Goal: Task Accomplishment & Management: Manage account settings

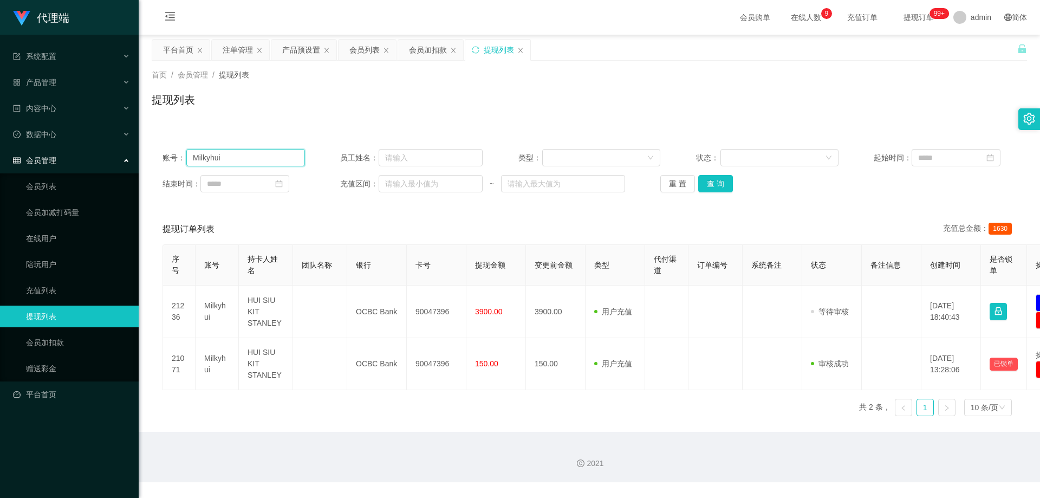
drag, startPoint x: 121, startPoint y: 156, endPoint x: 137, endPoint y: 156, distance: 15.7
click at [121, 156] on section "代理端 系统配置 系统配置列表 管理员列表 管理员分组 systemPays 产品管理 产品列表 产品预设置 开奖记录 注单管理 即时注单 内容中心 站内信 …" at bounding box center [520, 241] width 1040 height 482
paste input "Xie99966633"
type input "Xie99966633"
drag, startPoint x: 231, startPoint y: 53, endPoint x: 299, endPoint y: 113, distance: 90.6
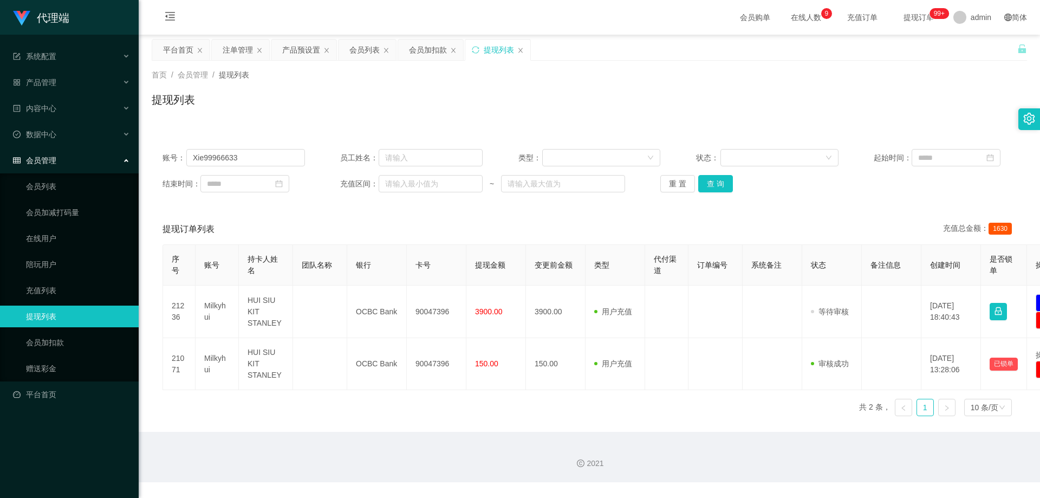
click at [231, 53] on div "注单管理" at bounding box center [238, 50] width 30 height 21
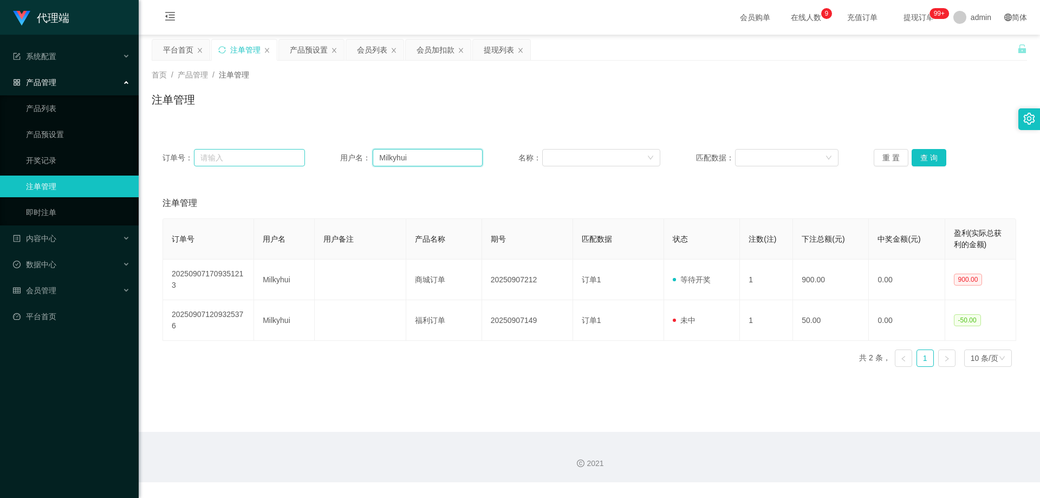
drag, startPoint x: 438, startPoint y: 160, endPoint x: 283, endPoint y: 156, distance: 155.0
click at [279, 156] on div "订单号： 用户名： Milkyhui 名称： 匹配数据： 重 置 查 询" at bounding box center [590, 157] width 854 height 17
paste input "Xie99966633"
type input "Xie99966633"
click at [928, 158] on button "查 询" at bounding box center [929, 157] width 35 height 17
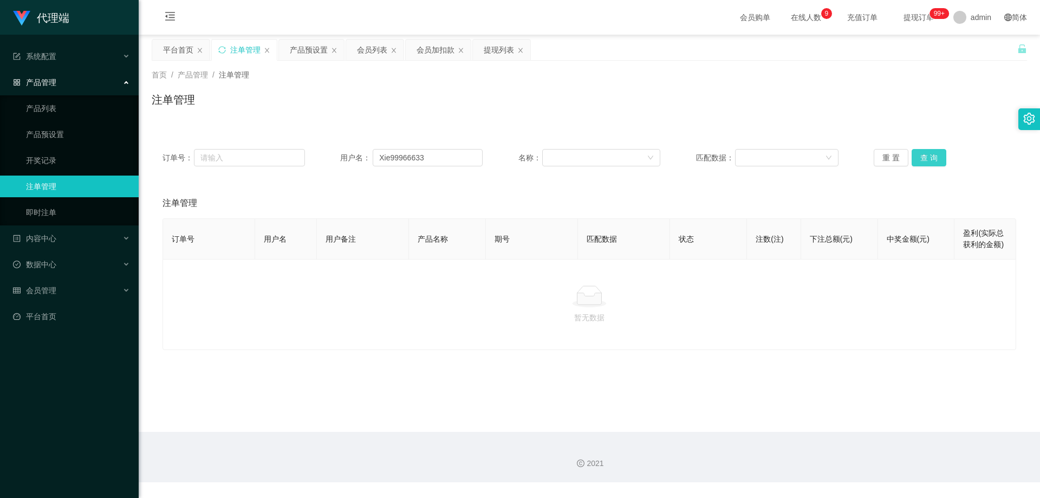
click at [928, 158] on button "查 询" at bounding box center [929, 157] width 35 height 17
drag, startPoint x: 450, startPoint y: 159, endPoint x: 321, endPoint y: 156, distance: 129.0
click at [318, 159] on div "订单号： 用户名： Xie99966633 名称： 匹配数据： 重 置 查 询" at bounding box center [590, 157] width 854 height 17
click at [370, 47] on div "会员列表" at bounding box center [372, 50] width 30 height 21
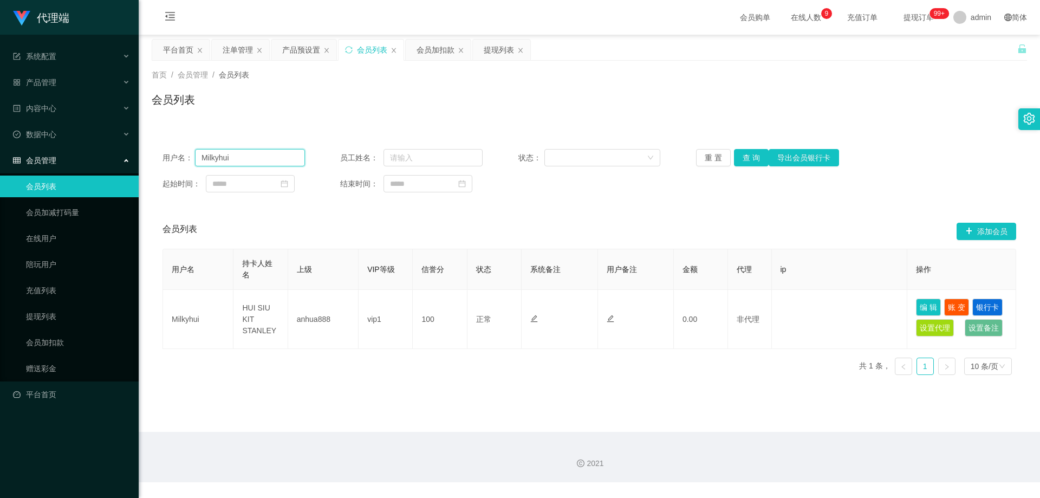
drag, startPoint x: 268, startPoint y: 155, endPoint x: 147, endPoint y: 153, distance: 120.8
click at [147, 153] on main "关闭左侧 关闭右侧 关闭其它 刷新页面 平台首页 注单管理 产品预设置 会员列表 会员加扣款 提现列表 首页 / 会员管理 / 会员列表 / 会员列表 用户名…" at bounding box center [590, 233] width 902 height 397
paste input "Xie99966633"
type input "Xie99966633"
click at [756, 157] on button "查 询" at bounding box center [751, 157] width 35 height 17
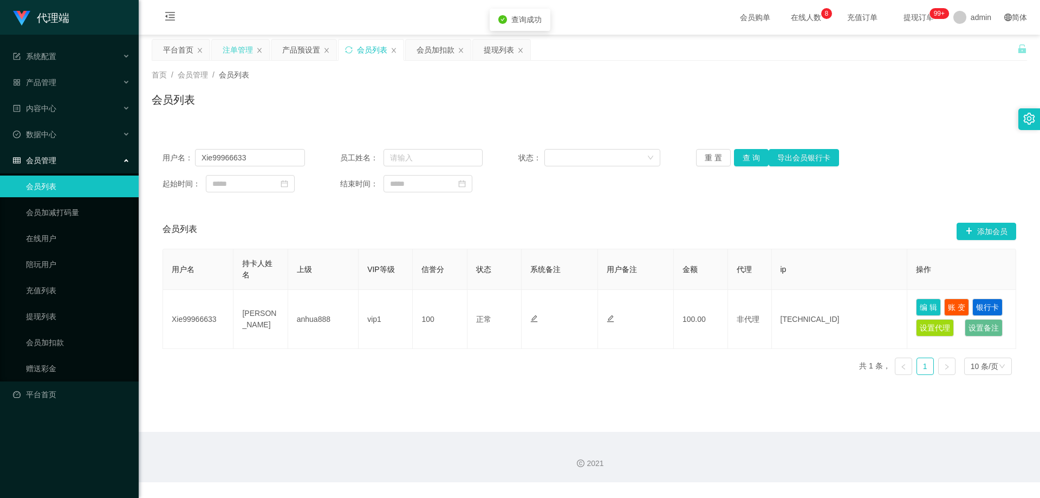
click at [232, 50] on div "注单管理" at bounding box center [238, 50] width 30 height 21
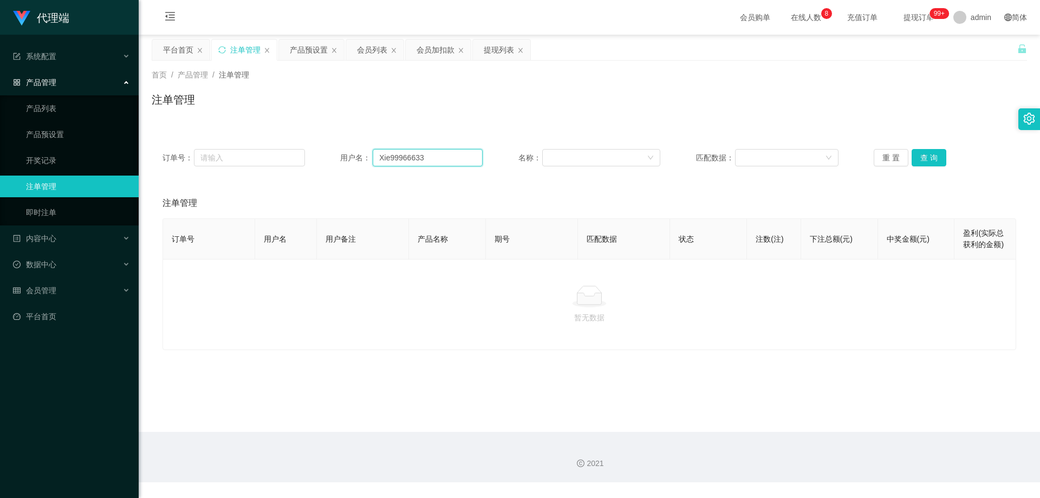
drag, startPoint x: 388, startPoint y: 156, endPoint x: 348, endPoint y: 158, distance: 39.6
click at [348, 158] on div "用户名： Xie99966633" at bounding box center [411, 157] width 143 height 17
click at [921, 158] on button "查 询" at bounding box center [929, 157] width 35 height 17
click at [921, 158] on div "重 置 查 询" at bounding box center [945, 157] width 143 height 17
click at [921, 158] on button "查 询" at bounding box center [929, 157] width 35 height 17
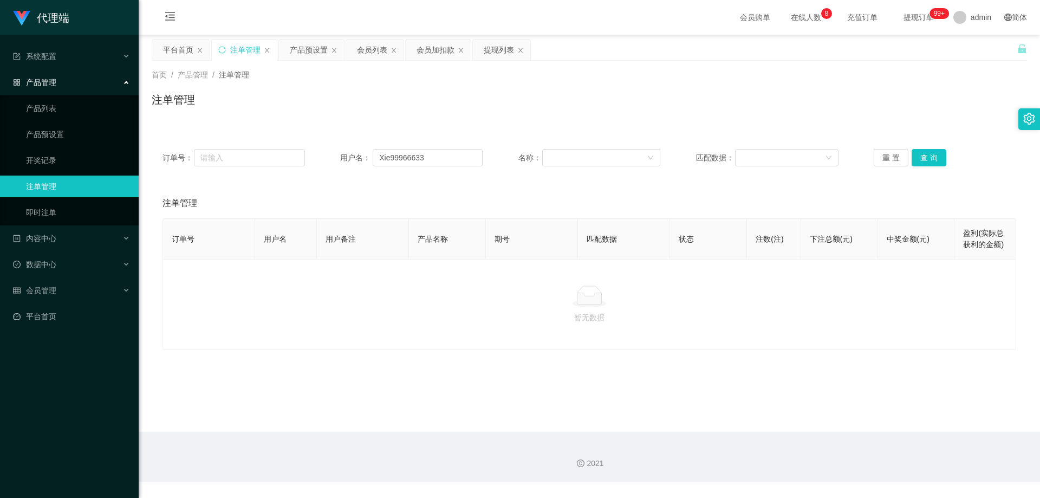
click at [917, 116] on div "注单管理" at bounding box center [590, 104] width 876 height 25
click at [922, 150] on button "查 询" at bounding box center [929, 157] width 35 height 17
click at [922, 151] on button "查 询" at bounding box center [929, 157] width 35 height 17
click at [922, 151] on button "查 询" at bounding box center [935, 157] width 47 height 17
click at [922, 151] on div "重 置 查 询" at bounding box center [945, 157] width 143 height 17
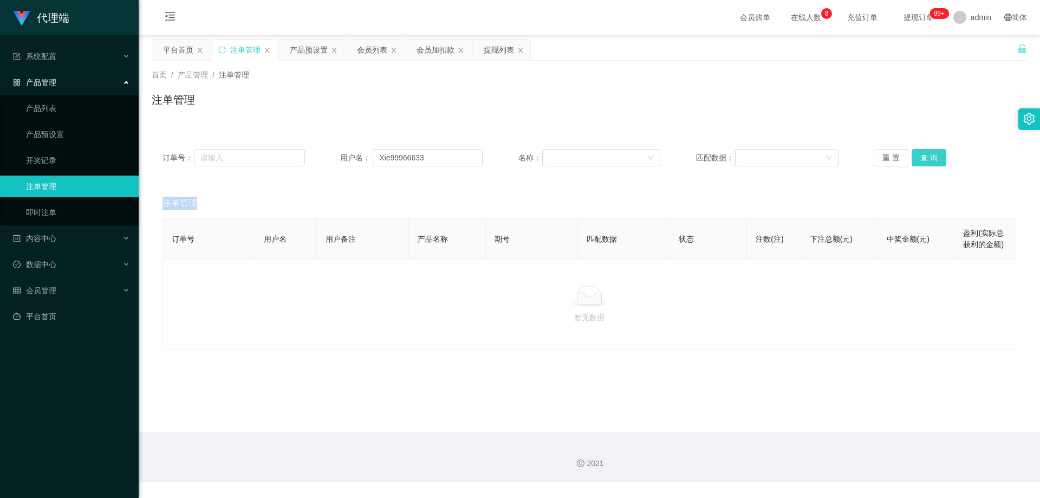
click at [923, 151] on button "查 询" at bounding box center [929, 157] width 35 height 17
click at [921, 98] on div "注单管理" at bounding box center [590, 104] width 876 height 25
click at [374, 49] on div "会员列表" at bounding box center [372, 50] width 30 height 21
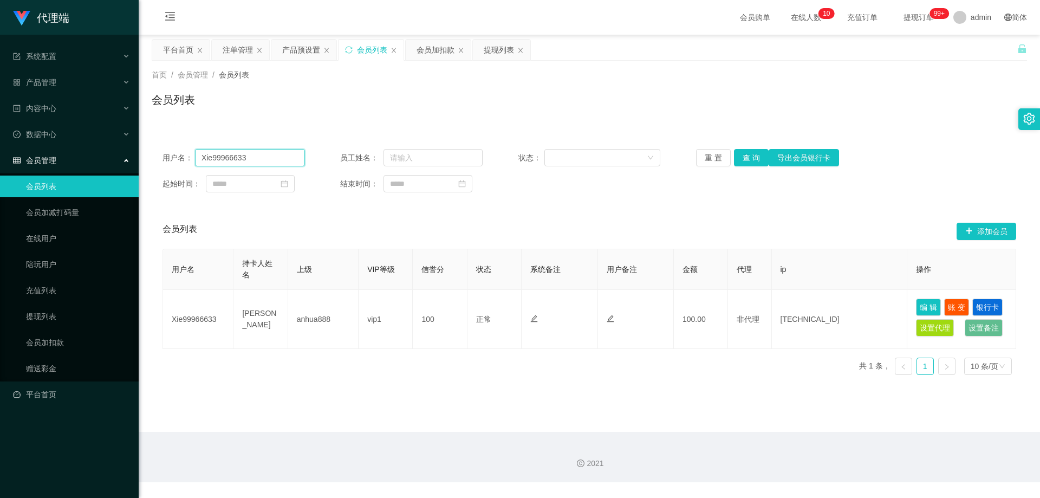
click at [158, 160] on div "用户名： Xie99966633 员工姓名： 状态： 重 置 查 询 导出会员银行卡 起始时间： 结束时间：" at bounding box center [590, 170] width 876 height 65
paste input "Winnie1989"
type input "Winnie1989"
click at [755, 158] on button "查 询" at bounding box center [751, 157] width 35 height 17
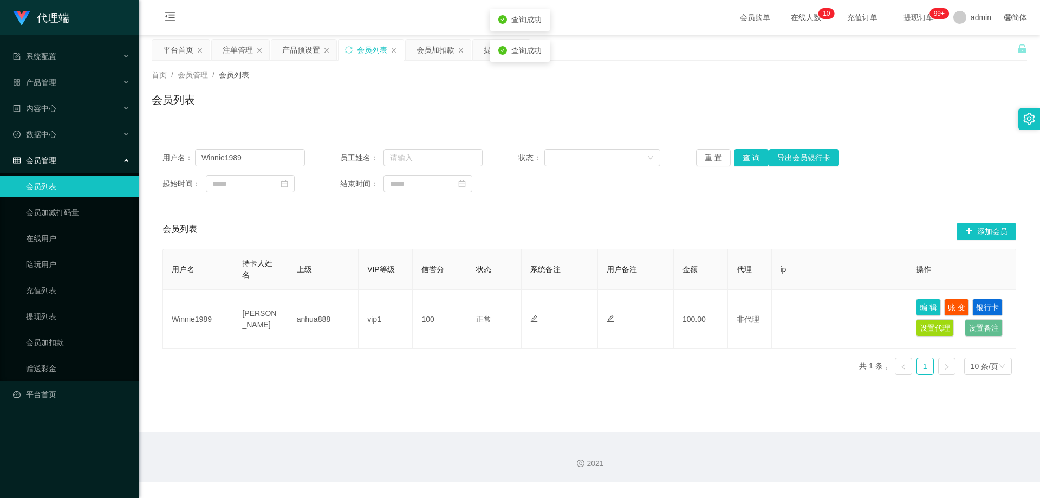
click at [661, 102] on div "会员列表" at bounding box center [590, 104] width 876 height 25
click at [241, 50] on div "注单管理" at bounding box center [238, 50] width 30 height 21
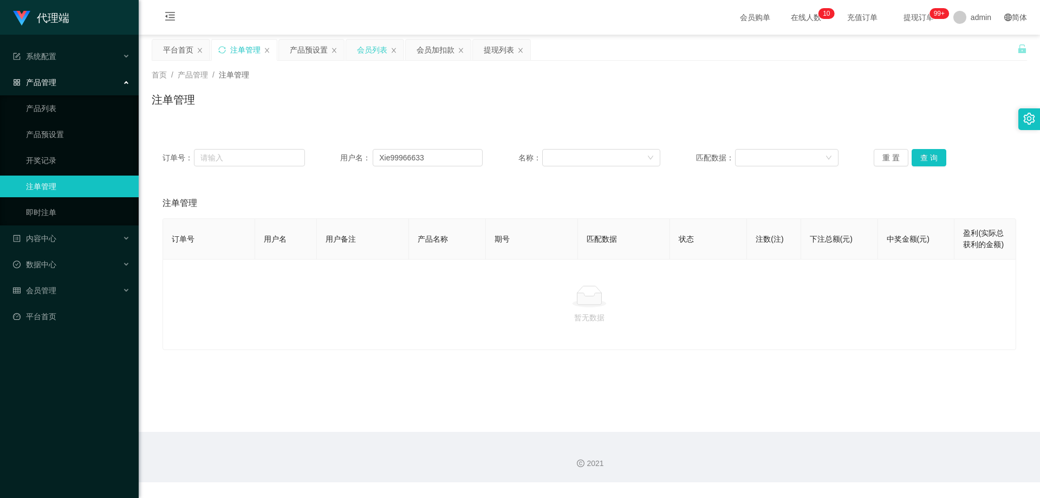
click at [368, 50] on div "会员列表" at bounding box center [372, 50] width 30 height 21
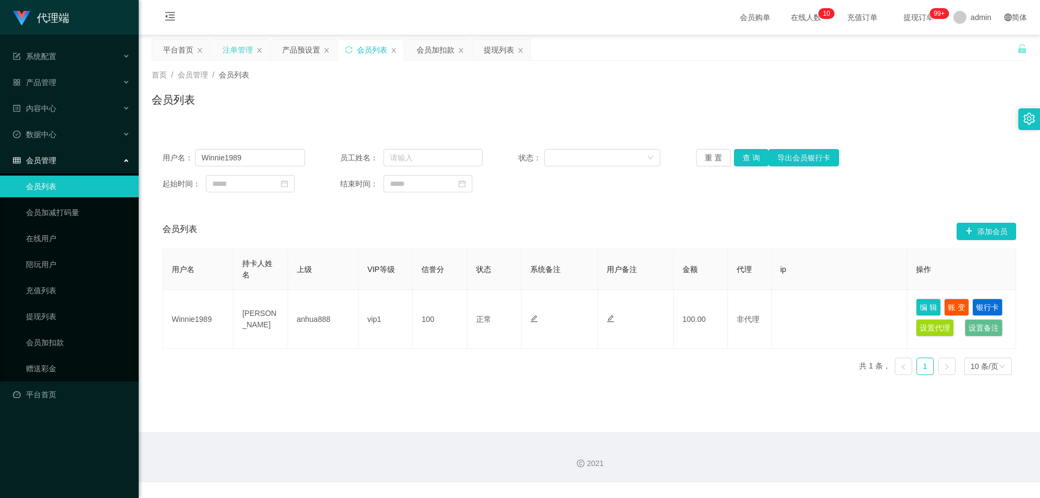
click at [242, 46] on div "注单管理" at bounding box center [238, 50] width 30 height 21
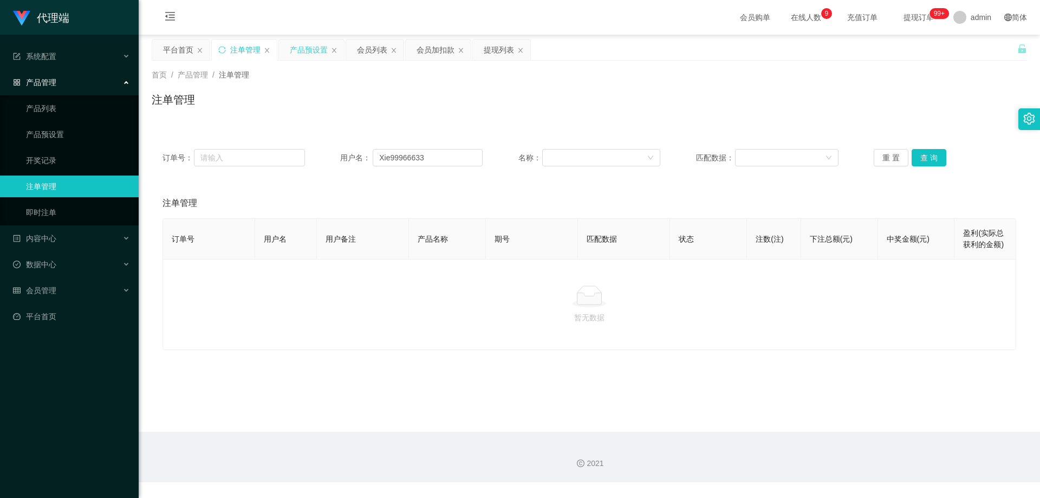
click at [310, 51] on div "产品预设置" at bounding box center [309, 50] width 38 height 21
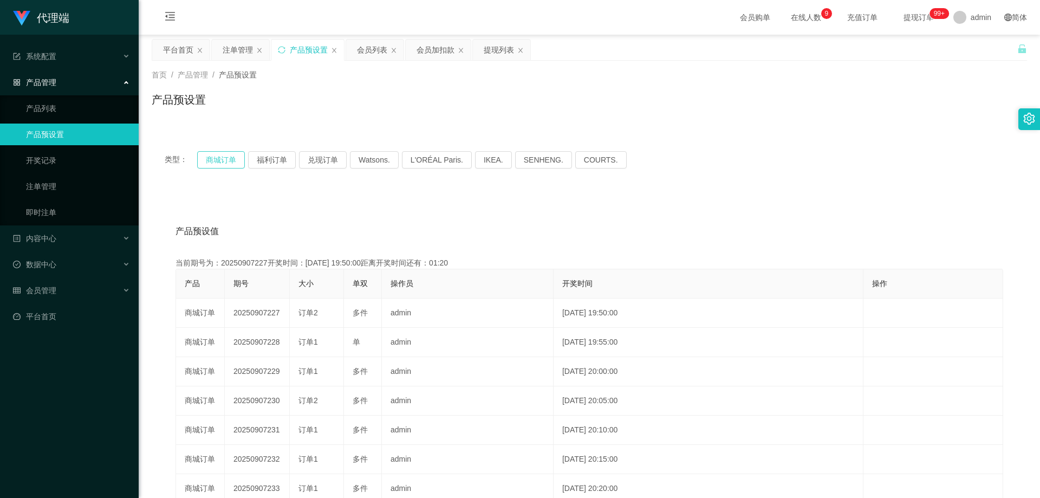
click at [222, 161] on button "商城订单" at bounding box center [221, 159] width 48 height 17
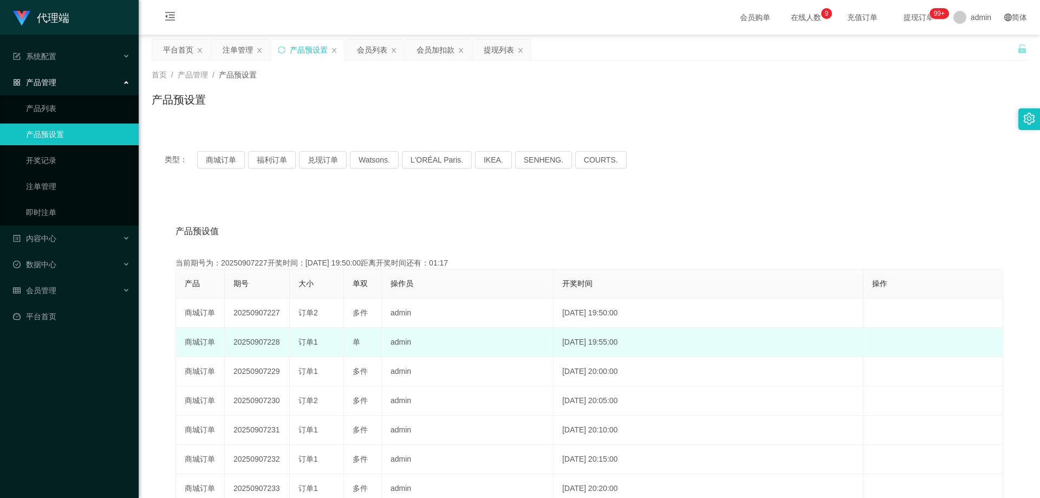
drag, startPoint x: 279, startPoint y: 345, endPoint x: 228, endPoint y: 344, distance: 50.4
click at [228, 344] on td "20250907228" at bounding box center [257, 342] width 65 height 29
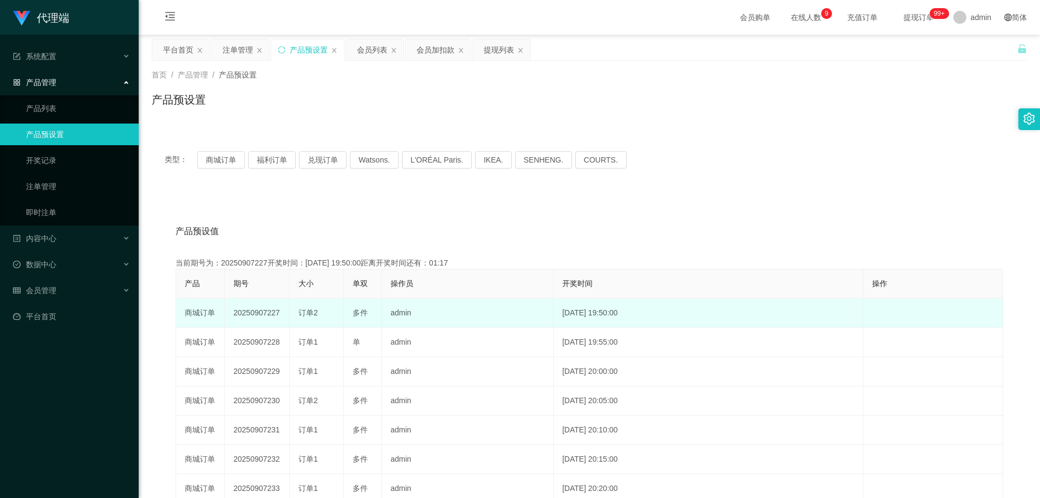
copy td "20250907228"
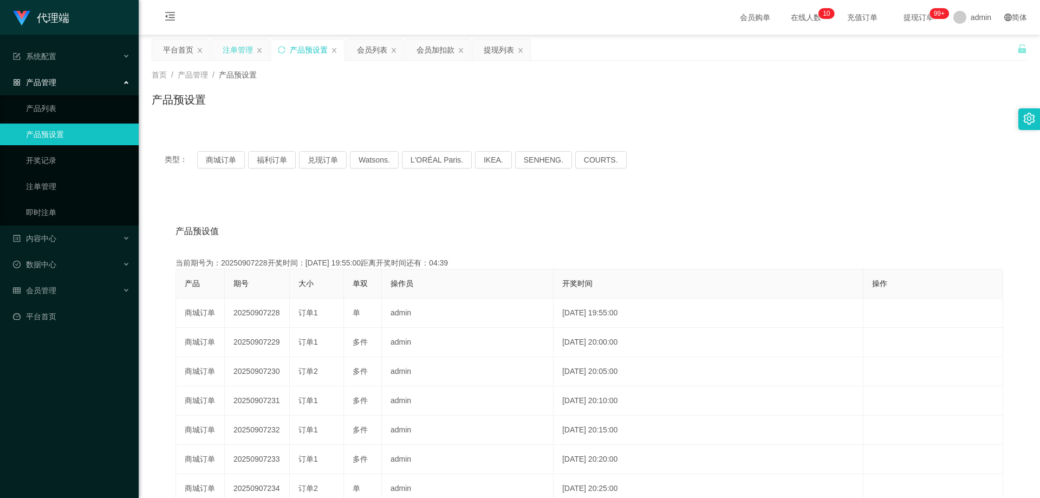
click at [235, 47] on div "注单管理" at bounding box center [238, 50] width 30 height 21
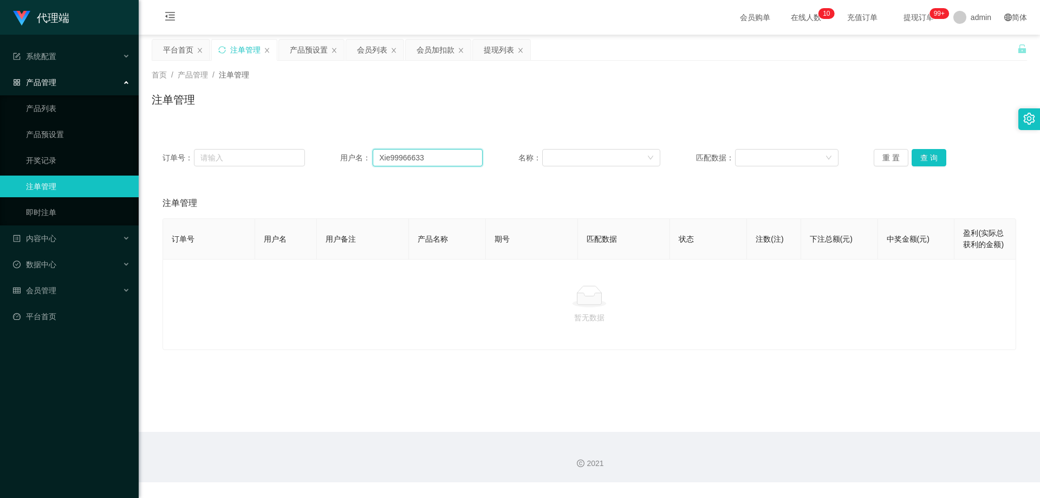
drag, startPoint x: 386, startPoint y: 159, endPoint x: 340, endPoint y: 161, distance: 45.6
click at [304, 161] on div "订单号： 用户名： Xie99966633 名称： 匹配数据： 重 置 查 询" at bounding box center [590, 157] width 854 height 17
paste input "Winnie1989"
type input "Winnie1989"
click at [925, 156] on button "查 询" at bounding box center [929, 157] width 35 height 17
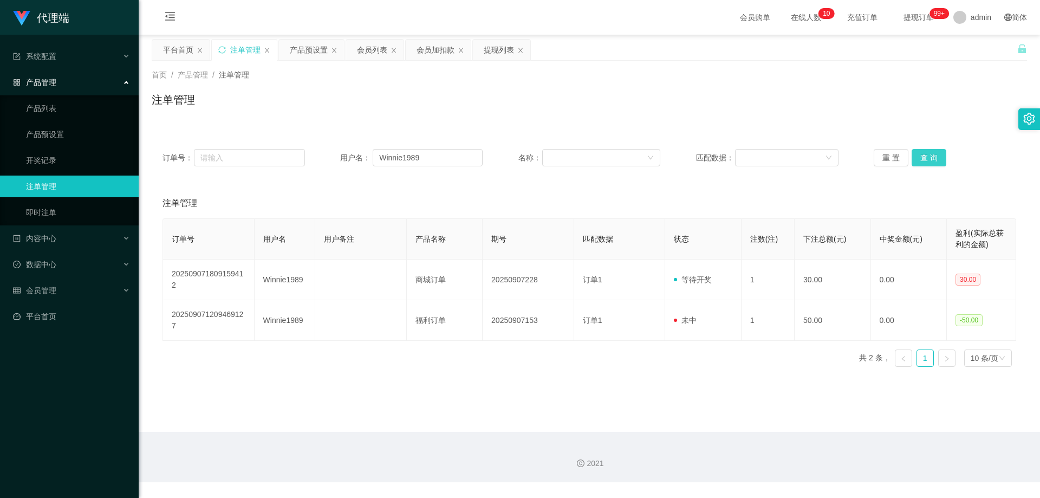
click at [925, 156] on button "查 询" at bounding box center [929, 157] width 35 height 17
click at [925, 156] on button "查 询" at bounding box center [935, 157] width 47 height 17
drag, startPoint x: 436, startPoint y: 154, endPoint x: 327, endPoint y: 149, distance: 109.0
click at [327, 149] on div "订单号： 用户名： Winnie1989 名称： 匹配数据： 重 置 查 询" at bounding box center [590, 157] width 854 height 17
click at [929, 160] on button "查 询" at bounding box center [929, 157] width 35 height 17
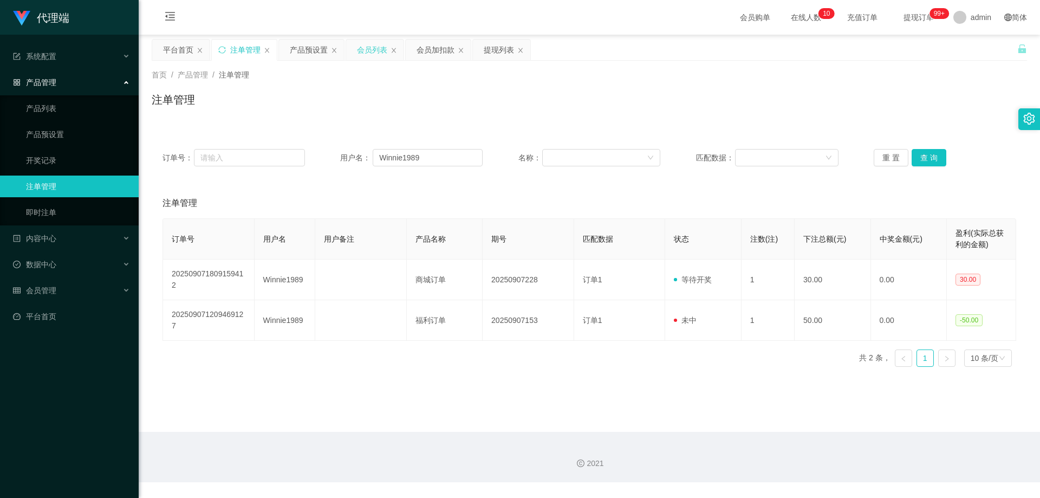
click at [370, 51] on div "会员列表" at bounding box center [372, 50] width 30 height 21
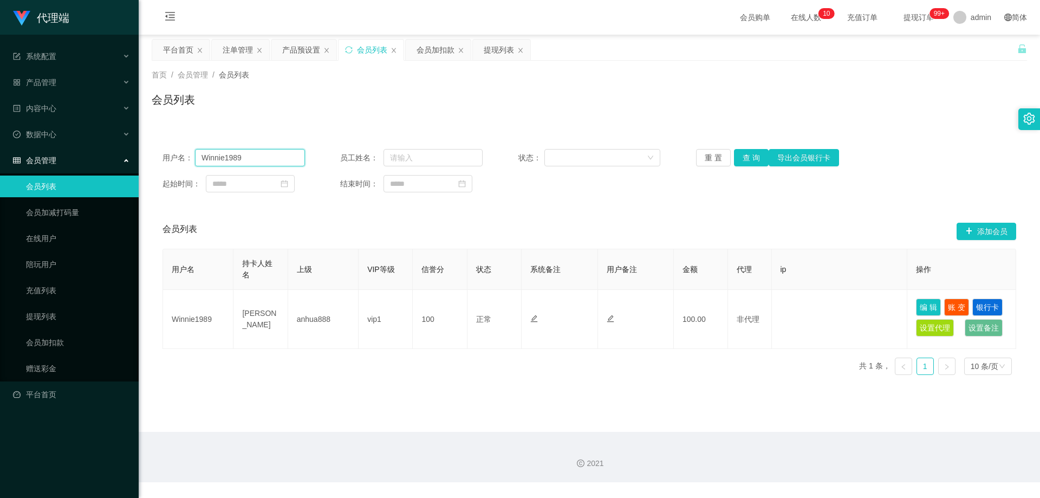
drag, startPoint x: 264, startPoint y: 153, endPoint x: 115, endPoint y: 147, distance: 149.1
click at [115, 147] on section "代理端 系统配置 系统配置列表 管理员列表 管理员分组 systemPays 产品管理 产品列表 产品预设置 开奖记录 注单管理 即时注单 内容中心 站内信 …" at bounding box center [520, 241] width 1040 height 482
click at [752, 160] on button "查 询" at bounding box center [751, 157] width 35 height 17
click at [752, 157] on button "查 询" at bounding box center [751, 157] width 35 height 17
click at [743, 165] on button "查 询" at bounding box center [751, 157] width 35 height 17
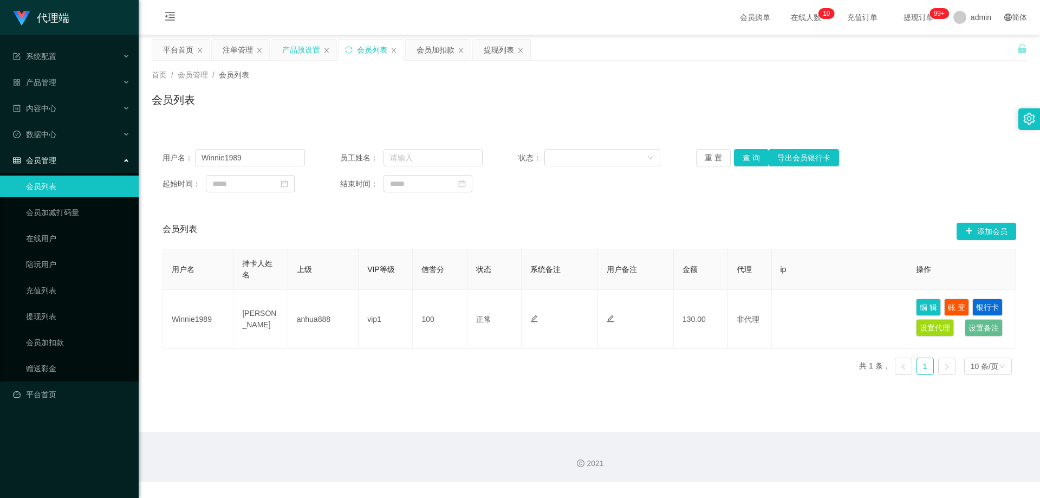
click at [299, 49] on div "产品预设置" at bounding box center [301, 50] width 38 height 21
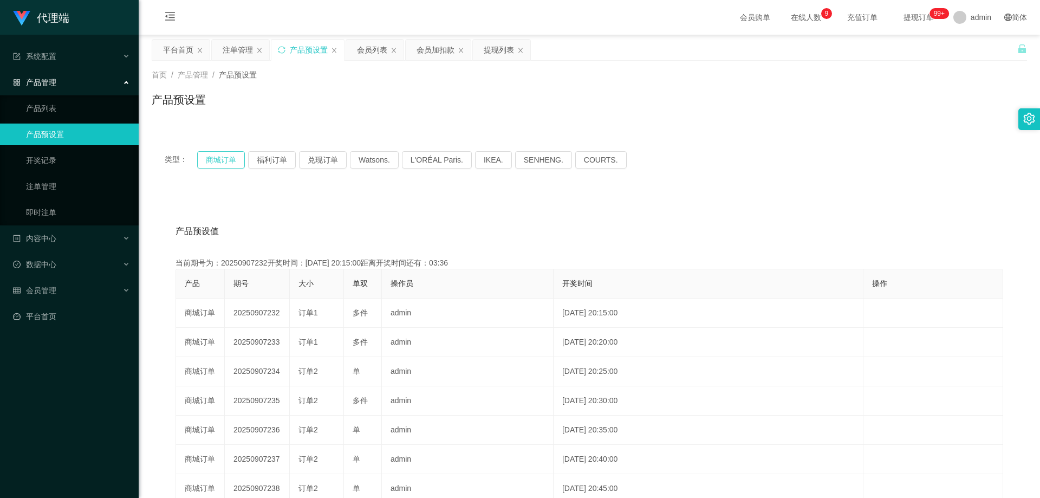
click at [226, 159] on button "商城订单" at bounding box center [221, 159] width 48 height 17
click at [236, 47] on div "注单管理" at bounding box center [238, 50] width 30 height 21
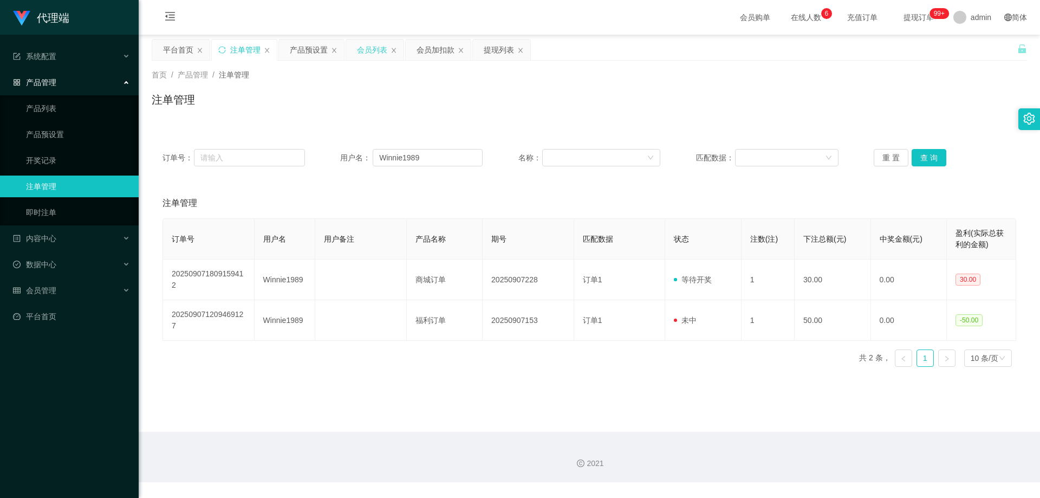
click at [362, 49] on div "会员列表" at bounding box center [372, 50] width 30 height 21
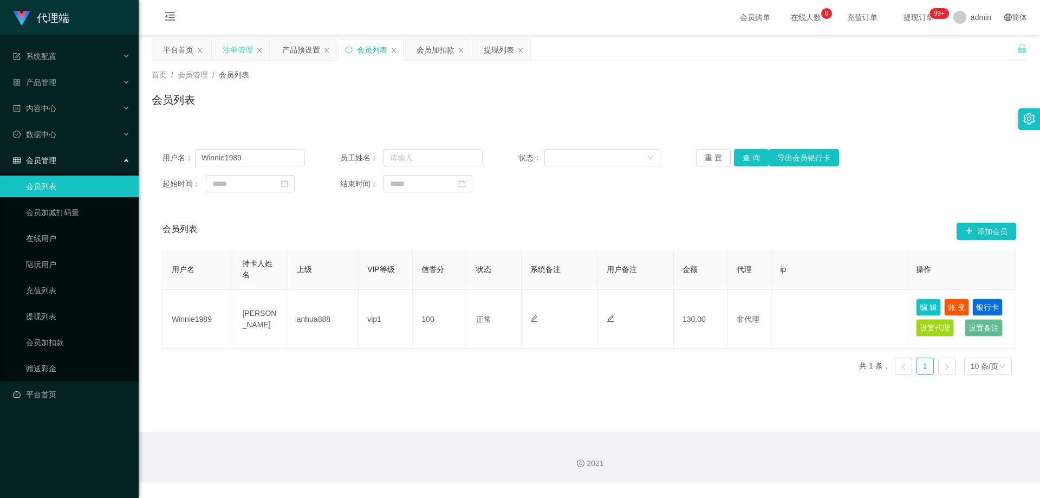
click at [247, 49] on div "注单管理" at bounding box center [238, 50] width 30 height 21
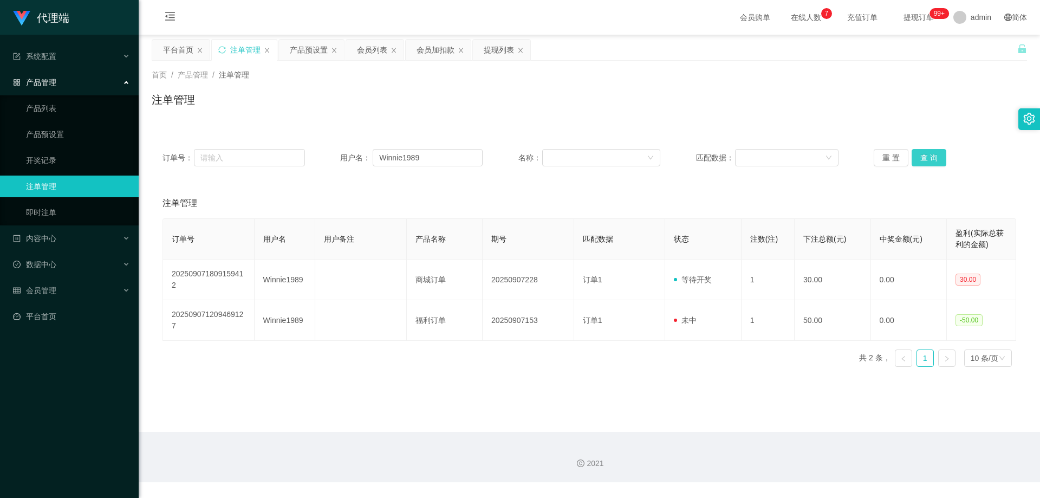
click at [929, 153] on button "查 询" at bounding box center [929, 157] width 35 height 17
click at [928, 154] on button "查 询" at bounding box center [929, 157] width 35 height 17
click at [928, 154] on div "重 置 查 询" at bounding box center [945, 157] width 143 height 17
click at [928, 154] on button "查 询" at bounding box center [929, 157] width 35 height 17
click at [925, 154] on div "重 置 查 询" at bounding box center [945, 157] width 143 height 17
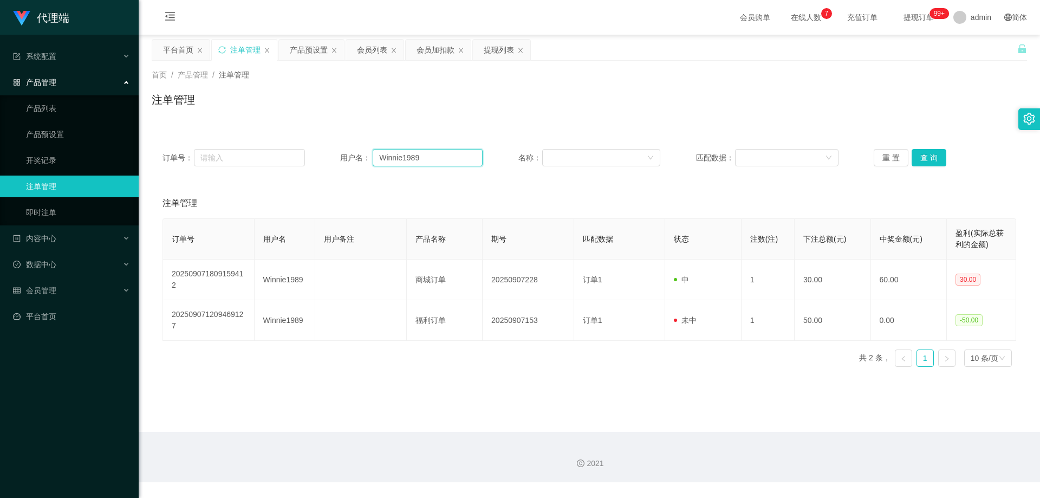
drag, startPoint x: 436, startPoint y: 154, endPoint x: 283, endPoint y: 146, distance: 152.5
click at [283, 146] on div "订单号： 用户名： Winnie1989 名称： 匹配数据： 重 置 查 询" at bounding box center [590, 157] width 876 height 39
paste input "94308408"
type input "94308408"
click at [912, 153] on button "查 询" at bounding box center [929, 157] width 35 height 17
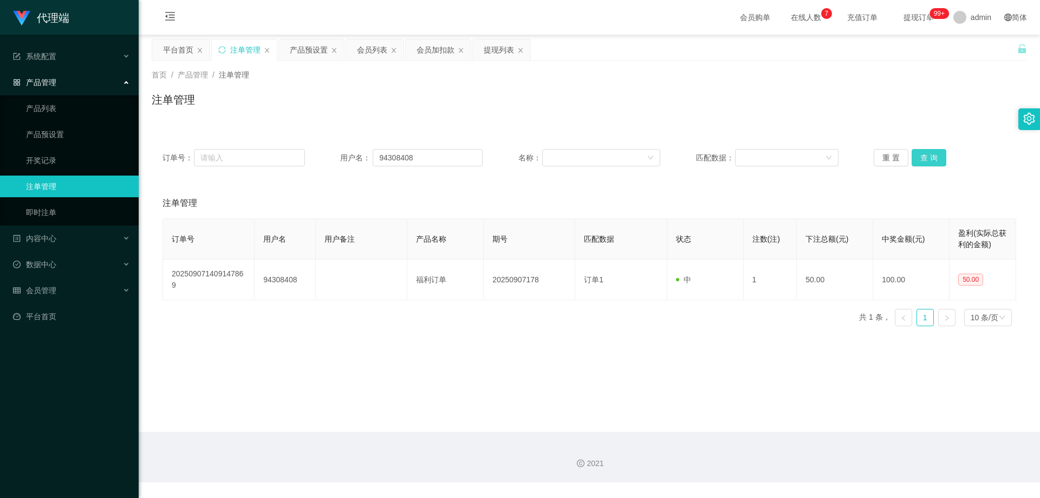
click at [915, 154] on button "查 询" at bounding box center [929, 157] width 35 height 17
click at [915, 154] on div "重 置 查 询" at bounding box center [945, 157] width 143 height 17
click at [915, 154] on button "查 询" at bounding box center [929, 157] width 35 height 17
click at [915, 154] on div "重 置 查 询" at bounding box center [945, 157] width 143 height 17
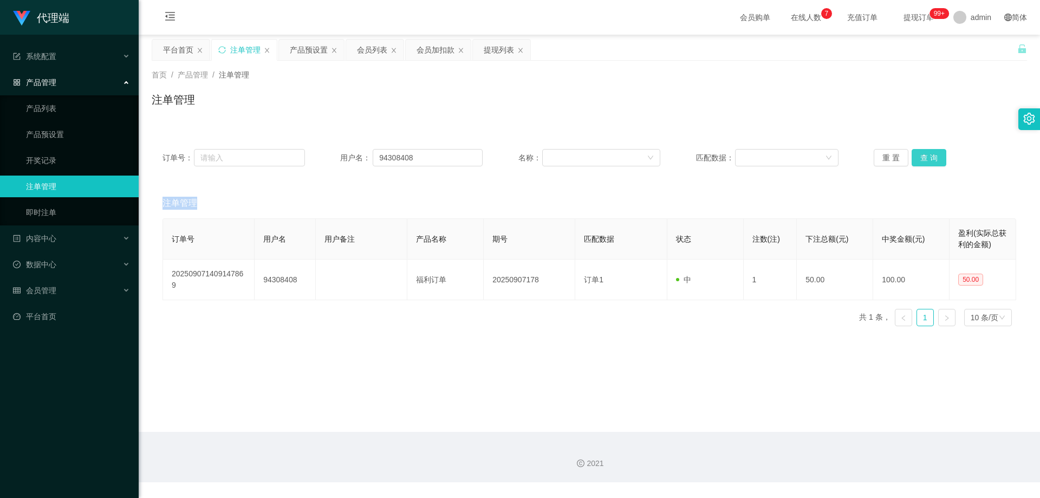
click at [924, 152] on button "查 询" at bounding box center [929, 157] width 35 height 17
click at [924, 152] on div "重 置 查 询" at bounding box center [945, 157] width 143 height 17
click at [298, 53] on div "产品预设置" at bounding box center [309, 50] width 38 height 21
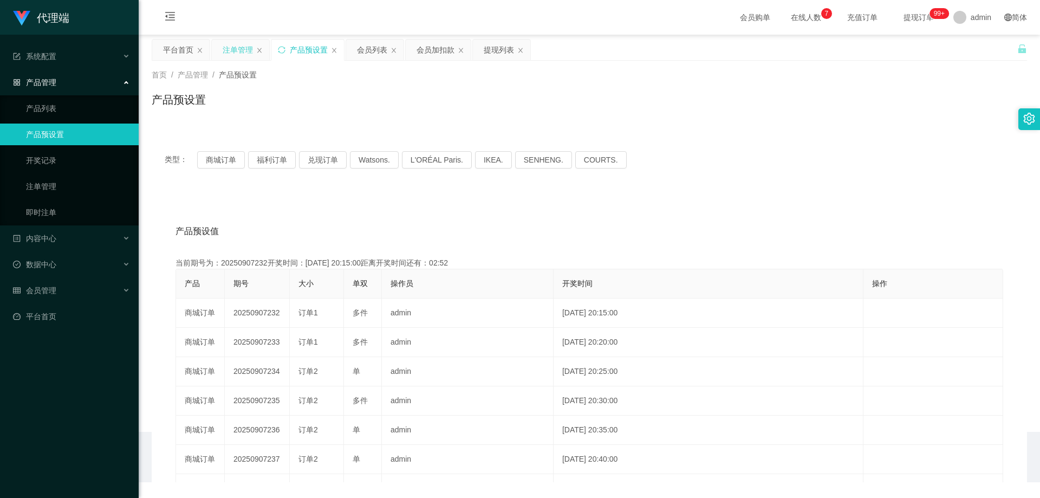
click at [234, 48] on div "注单管理" at bounding box center [238, 50] width 30 height 21
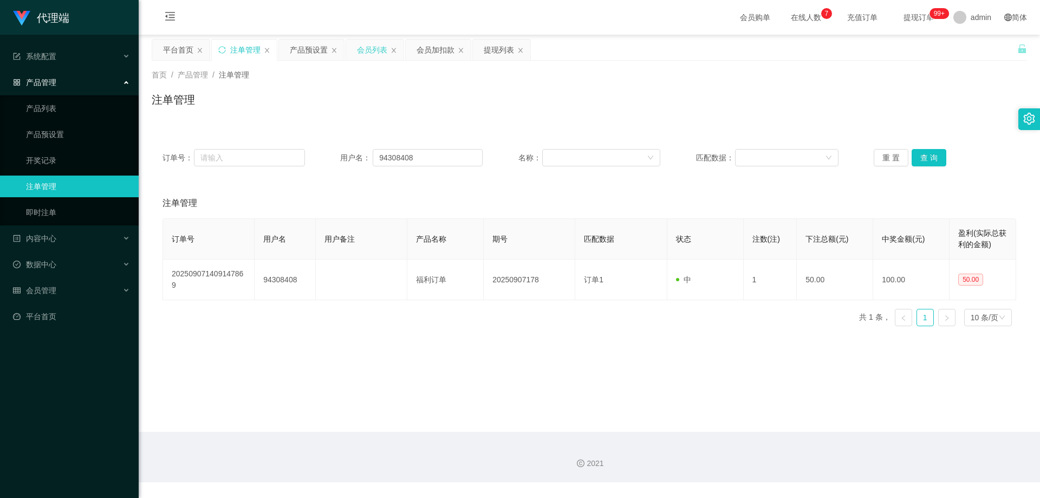
click at [375, 52] on div "会员列表" at bounding box center [372, 50] width 30 height 21
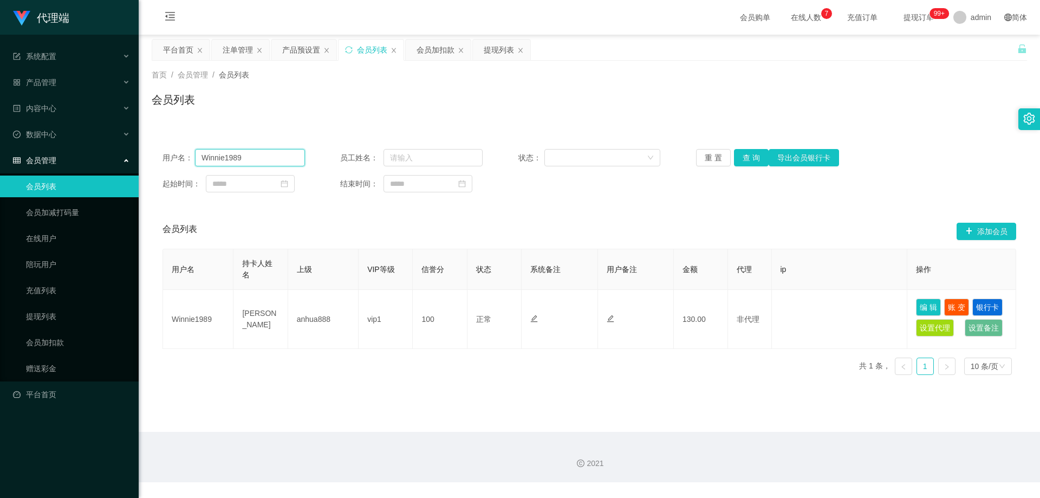
drag, startPoint x: 243, startPoint y: 157, endPoint x: 172, endPoint y: 153, distance: 71.1
click at [170, 153] on div "用户名： Winnie1989" at bounding box center [234, 157] width 143 height 17
click at [289, 53] on div "产品预设置" at bounding box center [301, 50] width 38 height 21
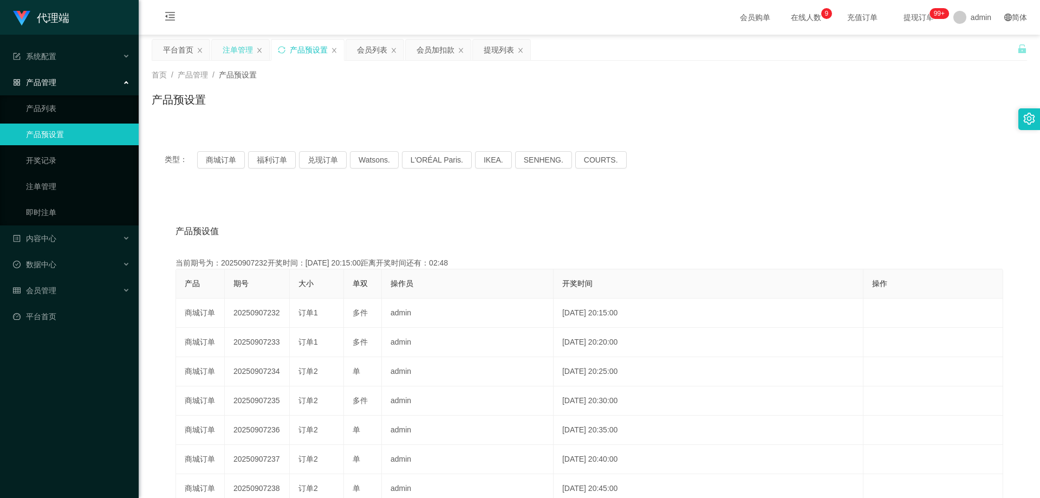
click at [222, 46] on div "注单管理" at bounding box center [240, 50] width 57 height 21
click at [237, 46] on div "注单管理" at bounding box center [238, 50] width 30 height 21
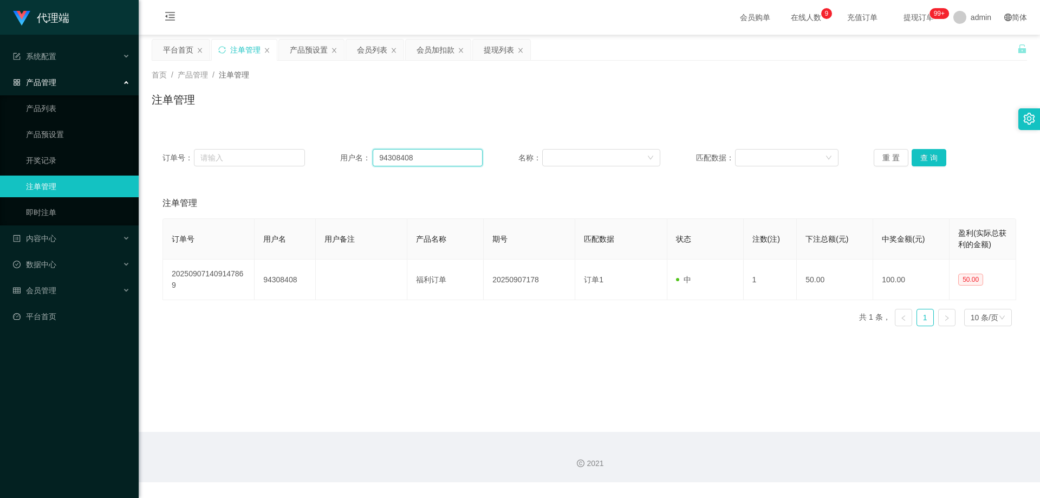
drag, startPoint x: 420, startPoint y: 157, endPoint x: 345, endPoint y: 152, distance: 75.5
click at [326, 153] on div "订单号： 用户名： 94308408 名称： 匹配数据： 重 置 查 询" at bounding box center [590, 157] width 854 height 17
paste input "Winnie1989"
click at [942, 163] on button "查 询" at bounding box center [929, 157] width 35 height 17
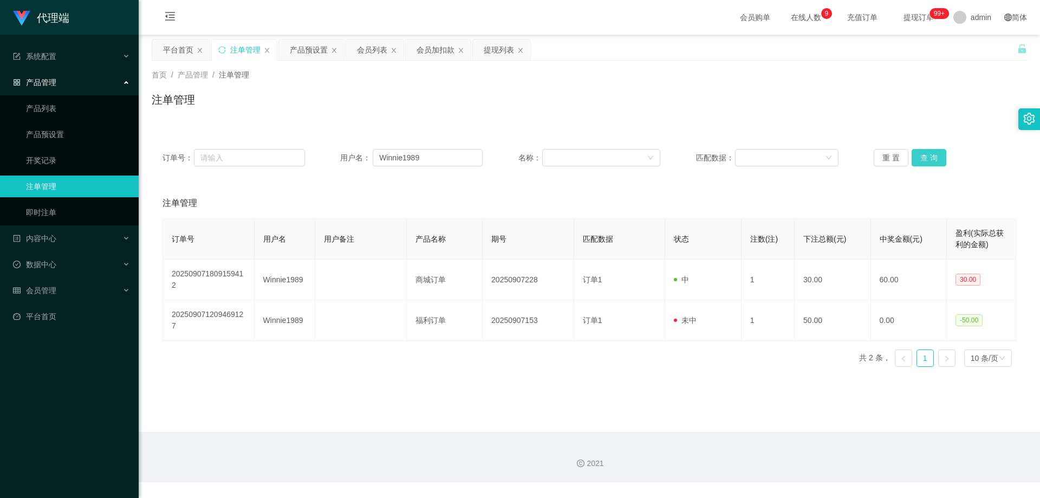
click at [925, 155] on button "查 询" at bounding box center [929, 157] width 35 height 17
click at [925, 155] on div "重 置 查 询" at bounding box center [945, 157] width 143 height 17
click at [925, 155] on button "查 询" at bounding box center [929, 157] width 35 height 17
click at [925, 155] on div "重 置 查 询" at bounding box center [945, 157] width 143 height 17
click at [925, 155] on button "查 询" at bounding box center [929, 157] width 35 height 17
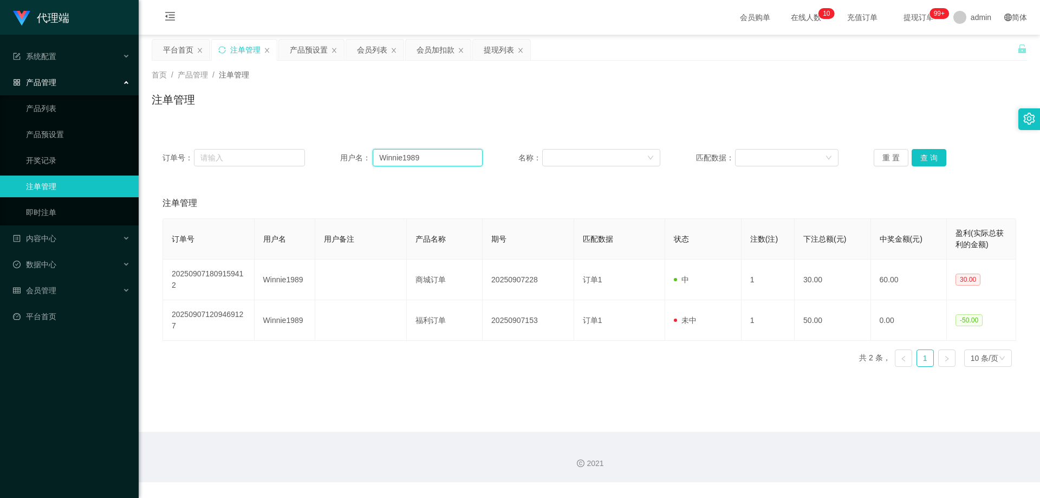
drag, startPoint x: 322, startPoint y: 154, endPoint x: 328, endPoint y: 154, distance: 6.0
click at [322, 154] on div "订单号： 用户名： Winnie1989 名称： 匹配数据： 重 置 查 询" at bounding box center [590, 157] width 854 height 17
paste input "94308408"
type input "94308408"
click at [912, 157] on button "查 询" at bounding box center [929, 157] width 35 height 17
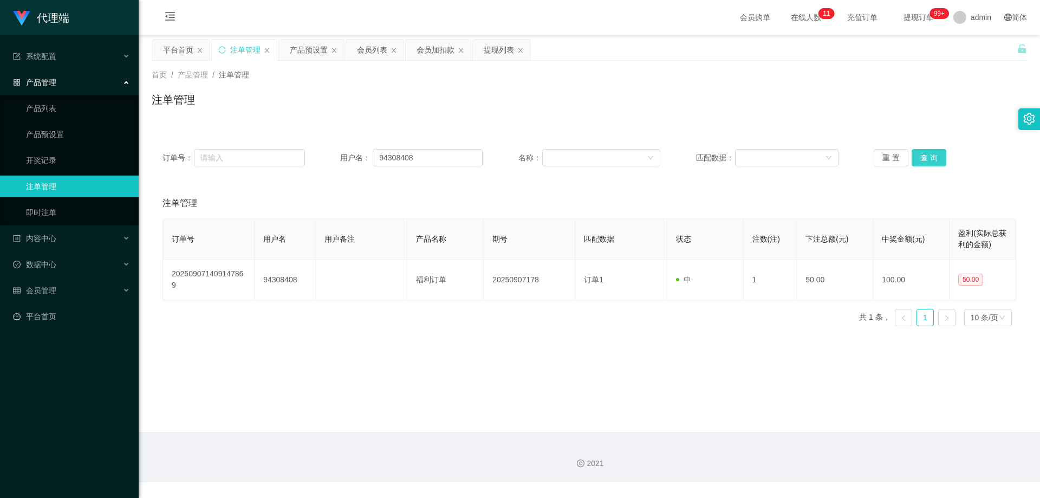
click at [922, 156] on button "查 询" at bounding box center [929, 157] width 35 height 17
click at [922, 156] on div "重 置 查 询" at bounding box center [945, 157] width 143 height 17
click at [922, 156] on button "查 询" at bounding box center [929, 157] width 35 height 17
click at [922, 156] on div "重 置 查 询" at bounding box center [945, 157] width 143 height 17
click at [923, 163] on button "查 询" at bounding box center [929, 157] width 35 height 17
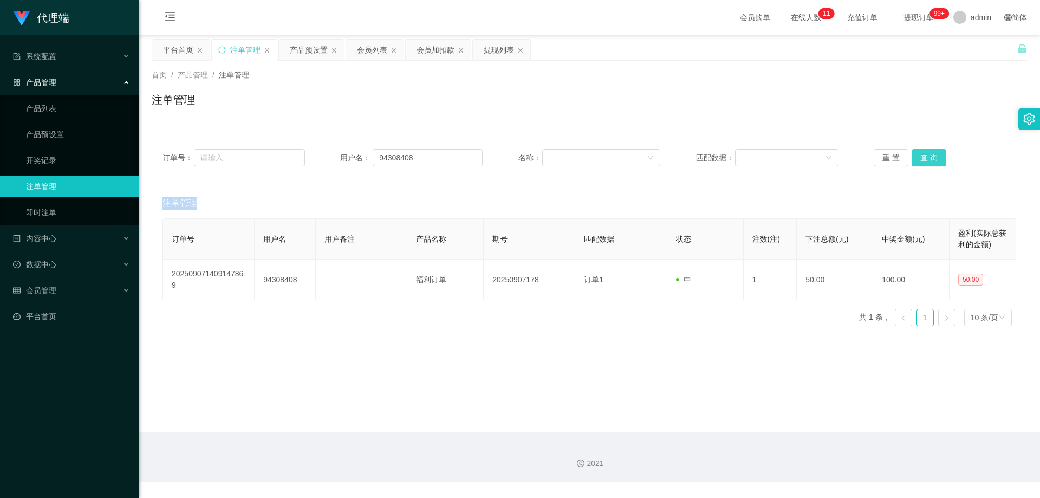
click at [922, 161] on button "查 询" at bounding box center [929, 157] width 35 height 17
click at [922, 161] on div "重 置 查 询" at bounding box center [945, 157] width 143 height 17
click at [922, 161] on button "查 询" at bounding box center [929, 157] width 35 height 17
click at [922, 161] on div "重 置 查 询" at bounding box center [945, 157] width 143 height 17
drag, startPoint x: 922, startPoint y: 160, endPoint x: 946, endPoint y: 72, distance: 92.1
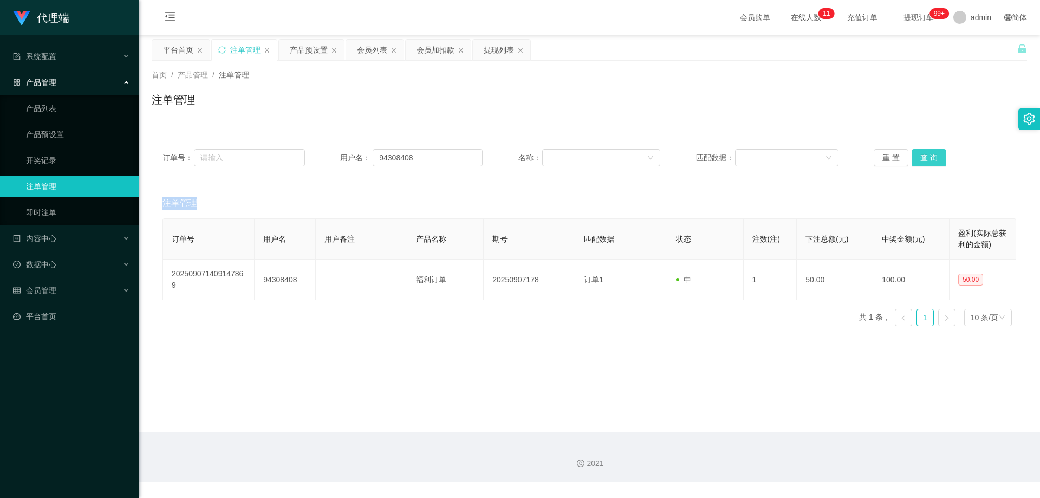
click at [922, 159] on button "查 询" at bounding box center [929, 157] width 35 height 17
drag, startPoint x: 445, startPoint y: 156, endPoint x: 293, endPoint y: 154, distance: 152.8
click at [290, 154] on div "订单号： 用户名： 94308408 名称： 匹配数据： 重 置 查 询" at bounding box center [590, 157] width 854 height 17
click at [924, 163] on button "查 询" at bounding box center [929, 157] width 35 height 17
click at [924, 157] on button "查 询" at bounding box center [929, 157] width 35 height 17
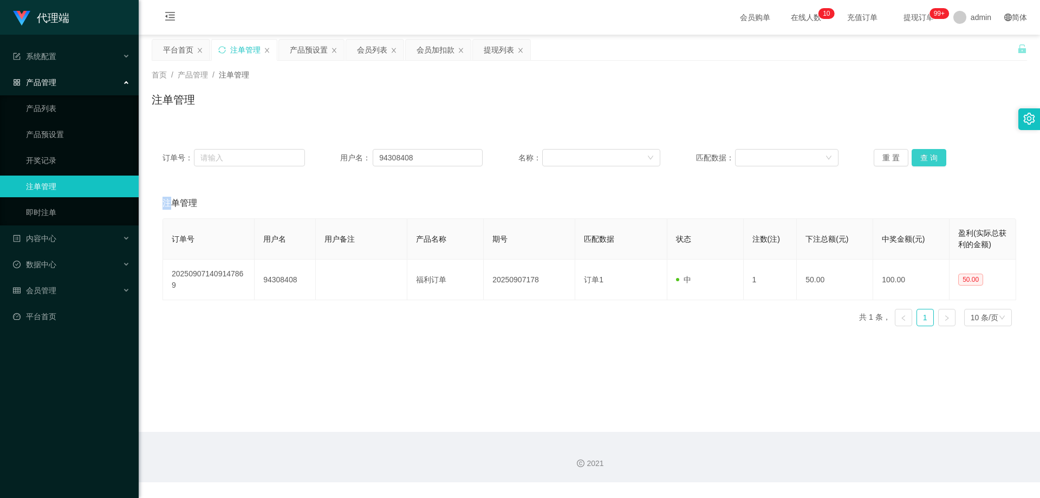
click at [924, 157] on div "重 置 查 询" at bounding box center [945, 157] width 143 height 17
click at [924, 157] on button "查 询" at bounding box center [929, 157] width 35 height 17
click at [924, 157] on div "重 置 查 询" at bounding box center [945, 157] width 143 height 17
click at [924, 157] on button "查 询" at bounding box center [929, 157] width 35 height 17
click at [924, 157] on div "重 置 查 询" at bounding box center [945, 157] width 143 height 17
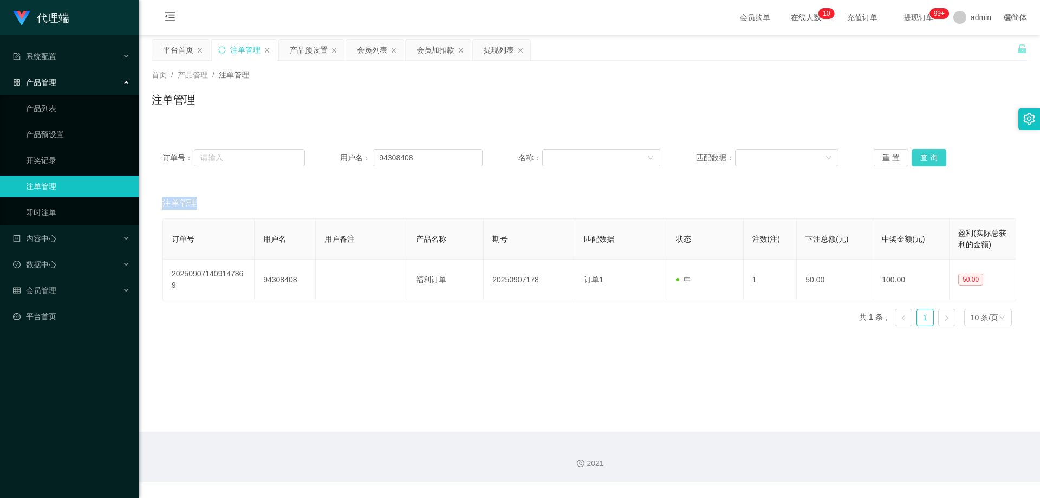
click at [924, 157] on button "查 询" at bounding box center [929, 157] width 35 height 17
click at [924, 157] on div "重 置 查 询" at bounding box center [945, 157] width 143 height 17
click at [924, 157] on button "查 询" at bounding box center [929, 157] width 35 height 17
drag, startPoint x: 405, startPoint y: 157, endPoint x: 337, endPoint y: 159, distance: 68.3
click at [337, 159] on div "订单号： 用户名： 94308408 名称： 匹配数据： 重 置 查 询" at bounding box center [590, 157] width 854 height 17
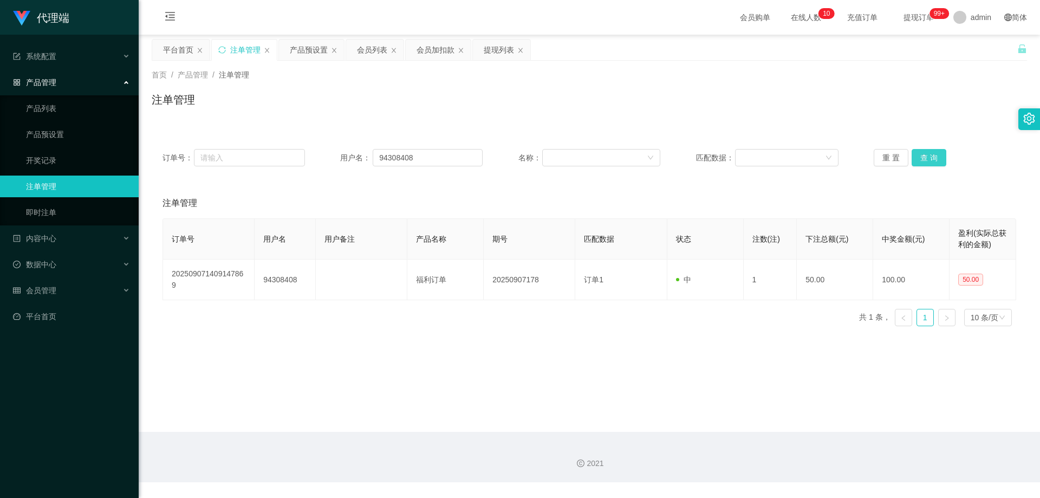
click at [925, 158] on button "查 询" at bounding box center [929, 157] width 35 height 17
click at [925, 158] on div "重 置 查 询" at bounding box center [945, 157] width 143 height 17
click at [925, 158] on button "查 询" at bounding box center [929, 157] width 35 height 17
drag, startPoint x: 369, startPoint y: 51, endPoint x: 369, endPoint y: 62, distance: 10.8
click at [369, 51] on div "会员列表" at bounding box center [372, 50] width 30 height 21
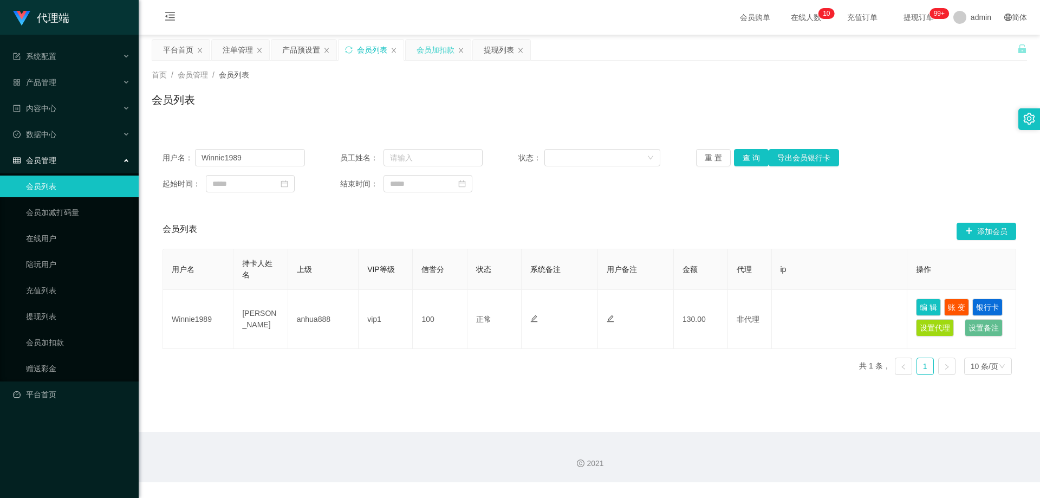
click at [432, 53] on div "会员加扣款" at bounding box center [436, 50] width 38 height 21
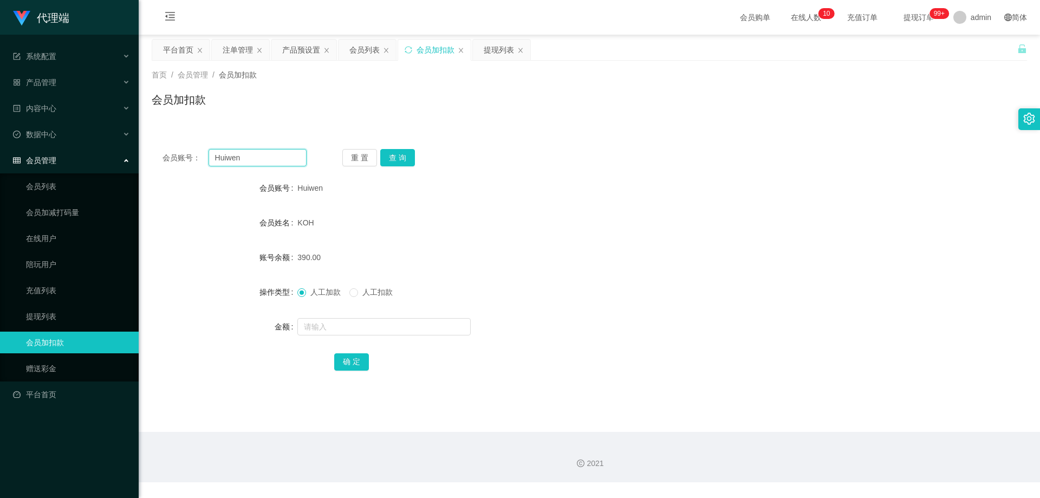
drag, startPoint x: 262, startPoint y: 158, endPoint x: 228, endPoint y: 157, distance: 34.7
click at [219, 158] on input "Huiwen" at bounding box center [258, 157] width 98 height 17
paste input "94308408"
drag, startPoint x: 253, startPoint y: 160, endPoint x: 190, endPoint y: 160, distance: 63.4
click at [190, 160] on div "会员账号： H94308408" at bounding box center [235, 157] width 144 height 17
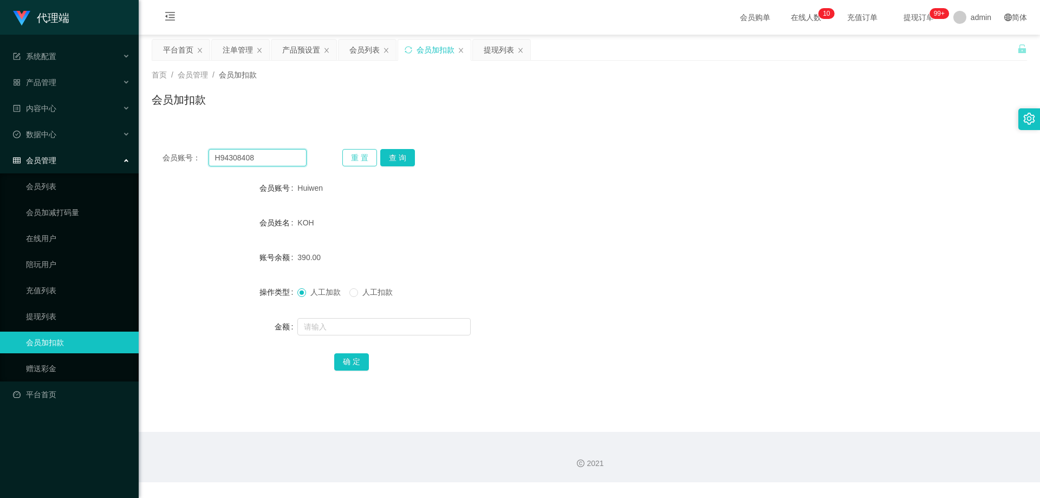
paste input "text"
type input "94308408"
click at [397, 160] on button "查 询" at bounding box center [397, 157] width 35 height 17
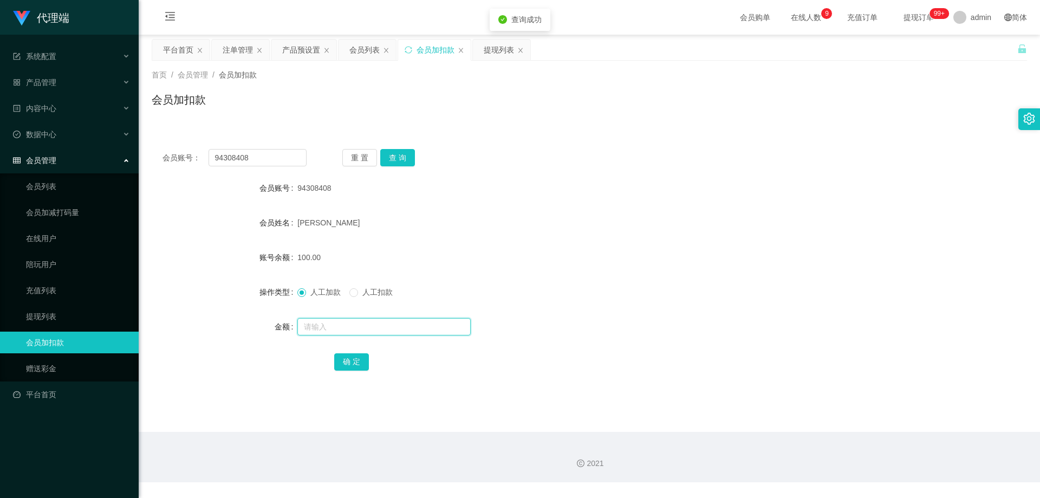
click at [379, 327] on input "text" at bounding box center [383, 326] width 173 height 17
type input "30"
drag, startPoint x: 352, startPoint y: 367, endPoint x: 369, endPoint y: 362, distance: 17.6
click at [352, 367] on button "确 定" at bounding box center [351, 361] width 35 height 17
click at [507, 219] on div "[PERSON_NAME]" at bounding box center [552, 223] width 511 height 22
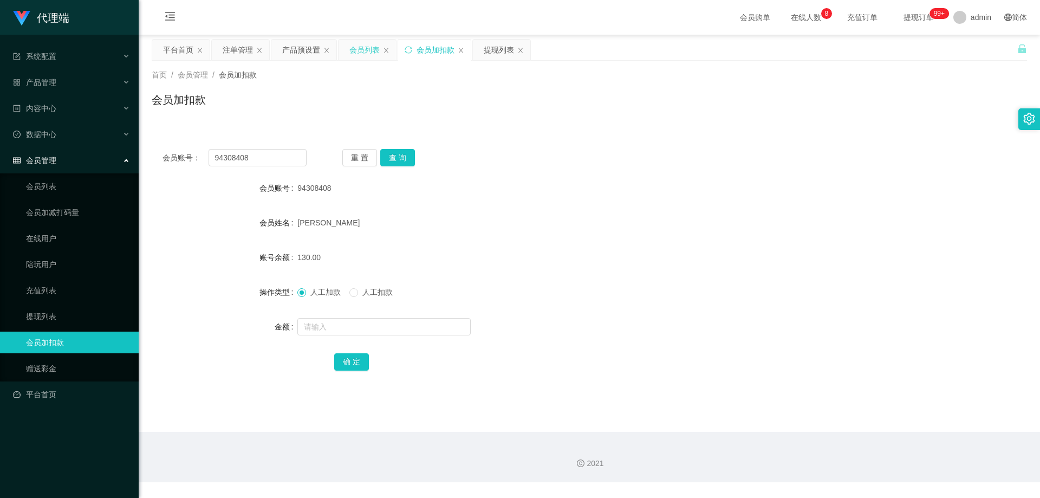
click at [360, 47] on div "会员列表" at bounding box center [364, 50] width 30 height 21
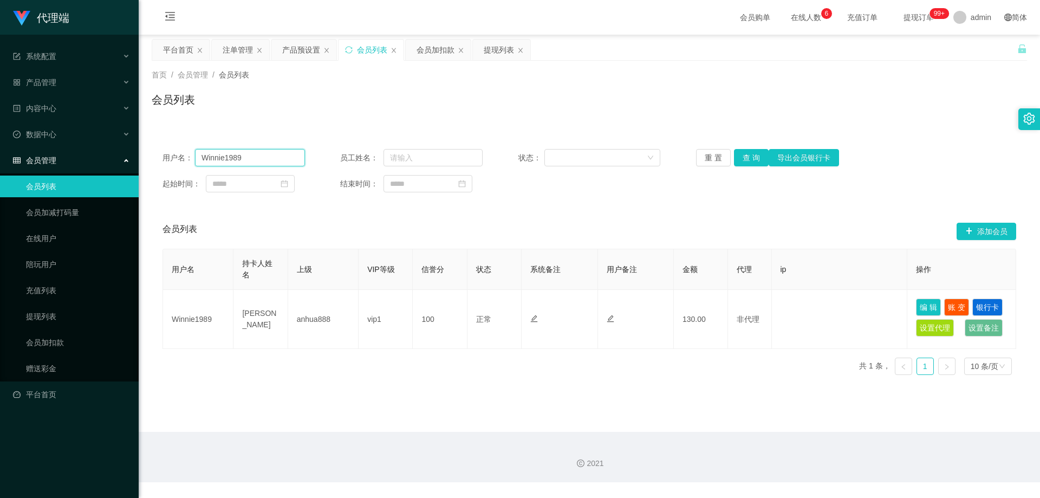
drag, startPoint x: 260, startPoint y: 153, endPoint x: 163, endPoint y: 150, distance: 96.5
click at [137, 153] on section "代理端 系统配置 系统配置列表 管理员列表 管理员分组 systemPays 产品管理 产品列表 产品预设置 开奖记录 注单管理 即时注单 内容中心 站内信 …" at bounding box center [520, 241] width 1040 height 482
drag, startPoint x: 241, startPoint y: 50, endPoint x: 272, endPoint y: 54, distance: 31.7
click at [241, 50] on div "注单管理" at bounding box center [238, 50] width 30 height 21
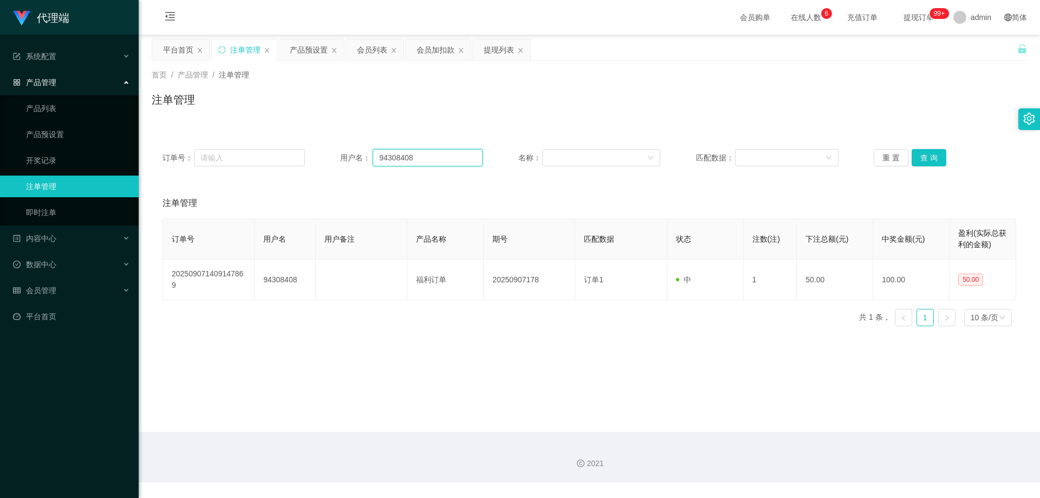
drag, startPoint x: 428, startPoint y: 157, endPoint x: 348, endPoint y: 155, distance: 79.1
click at [342, 155] on div "用户名： 94308408" at bounding box center [411, 157] width 143 height 17
paste input "Winnie1989"
type input "Winnie1989"
click at [917, 157] on button "查 询" at bounding box center [929, 157] width 35 height 17
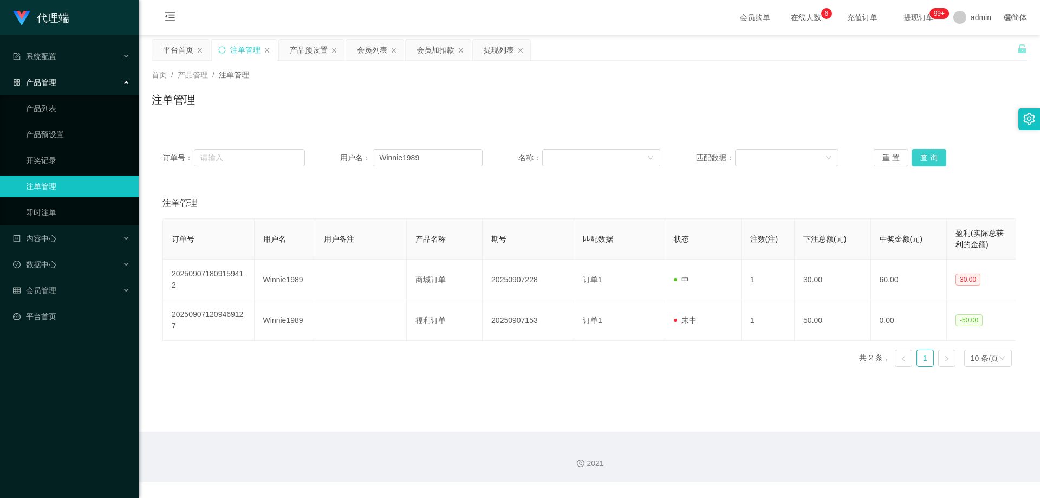
click at [918, 157] on button "查 询" at bounding box center [929, 157] width 35 height 17
click at [918, 157] on div "重 置 查 询" at bounding box center [945, 157] width 143 height 17
click at [918, 157] on button "查 询" at bounding box center [929, 157] width 35 height 17
click at [374, 50] on div "会员列表" at bounding box center [372, 50] width 30 height 21
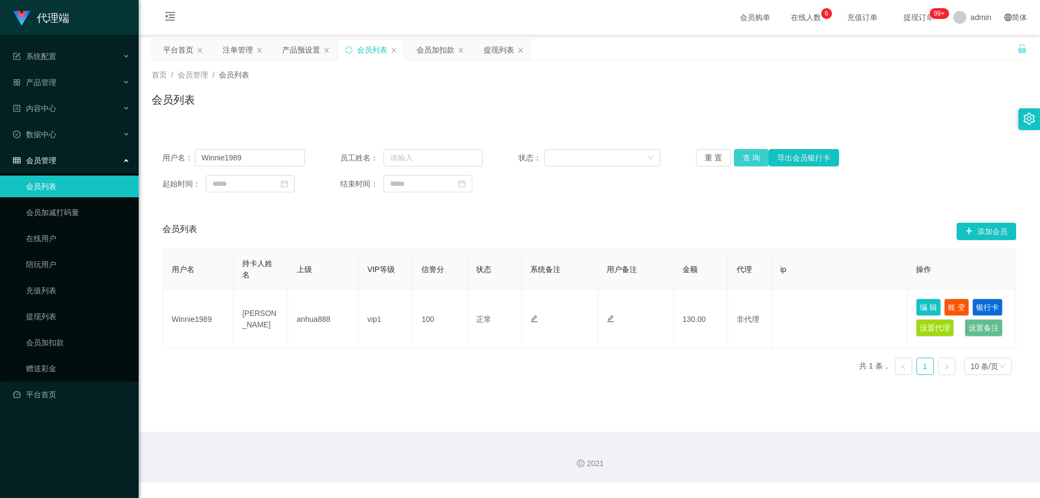
click at [751, 154] on button "查 询" at bounding box center [751, 157] width 35 height 17
drag, startPoint x: 265, startPoint y: 154, endPoint x: 173, endPoint y: 147, distance: 91.8
click at [173, 147] on div "用户名： Winnie1989 员工姓名： 状态： 重 置 查 询 导出会员银行卡 起始时间： 结束时间：" at bounding box center [590, 170] width 876 height 65
paste input "xie99966633"
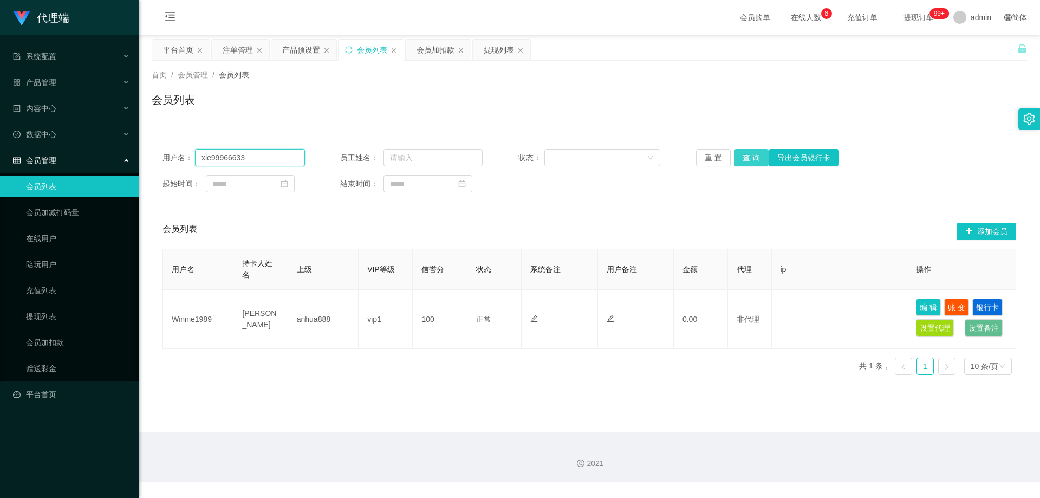
type input "xie99966633"
click at [749, 160] on button "查 询" at bounding box center [751, 157] width 35 height 17
click at [430, 59] on div "会员加扣款" at bounding box center [436, 50] width 38 height 21
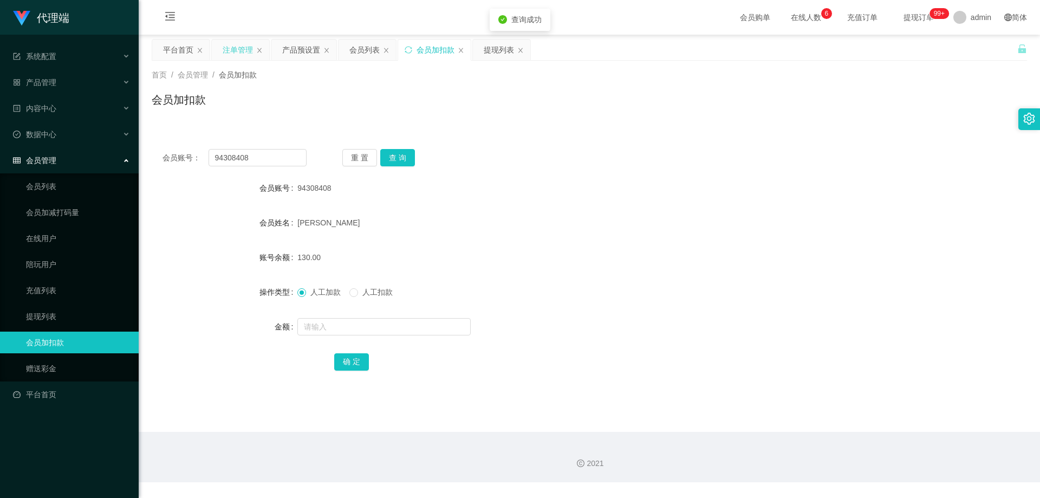
click at [218, 50] on div "注单管理" at bounding box center [240, 50] width 57 height 21
click at [229, 48] on div "注单管理" at bounding box center [238, 50] width 30 height 21
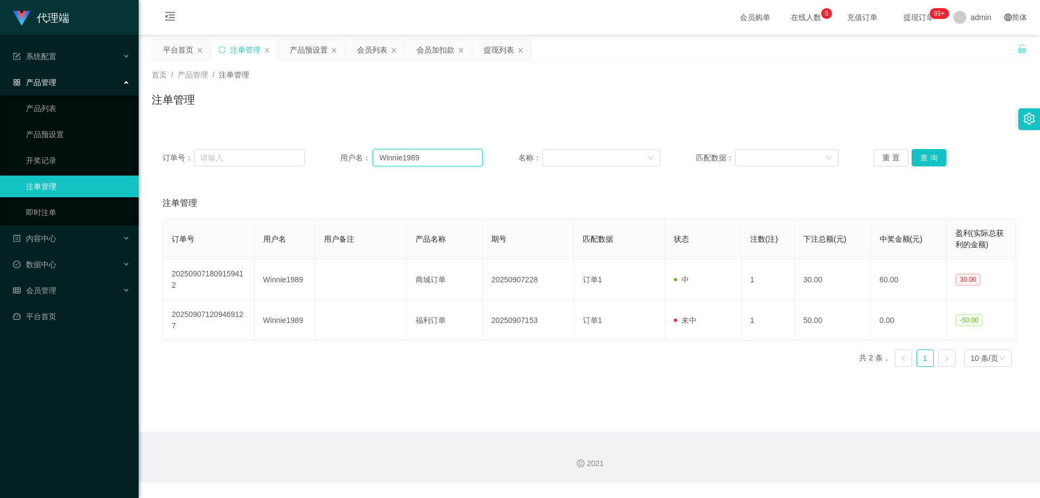
drag, startPoint x: 435, startPoint y: 157, endPoint x: 380, endPoint y: 154, distance: 54.2
click at [331, 153] on div "订单号： 用户名： Winnie1989 名称： 匹配数据： 重 置 查 询" at bounding box center [590, 157] width 854 height 17
paste input "xie99966633"
type input "xie99966633"
click at [923, 157] on button "查 询" at bounding box center [929, 157] width 35 height 17
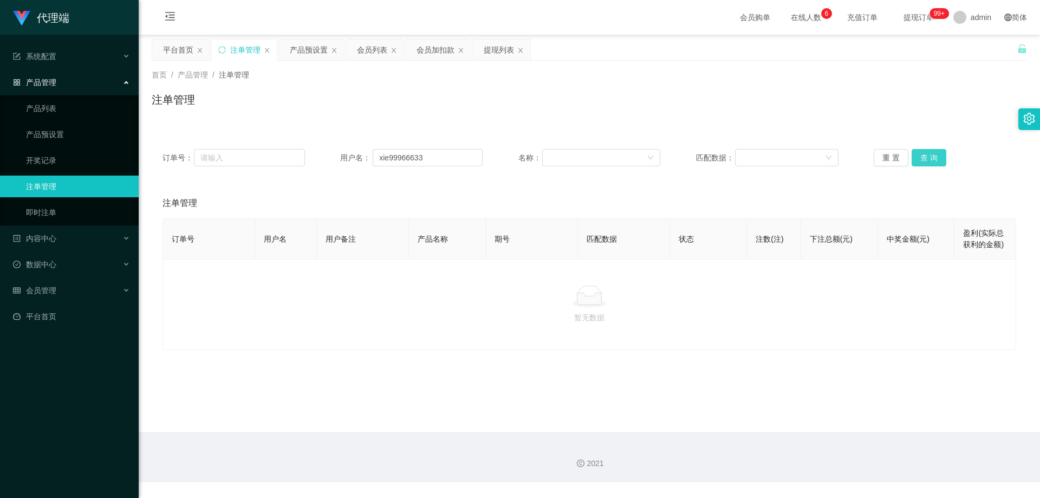
click at [923, 157] on button "查 询" at bounding box center [929, 157] width 35 height 17
drag, startPoint x: 436, startPoint y: 54, endPoint x: 405, endPoint y: 89, distance: 46.4
click at [436, 54] on div "会员加扣款" at bounding box center [436, 50] width 38 height 21
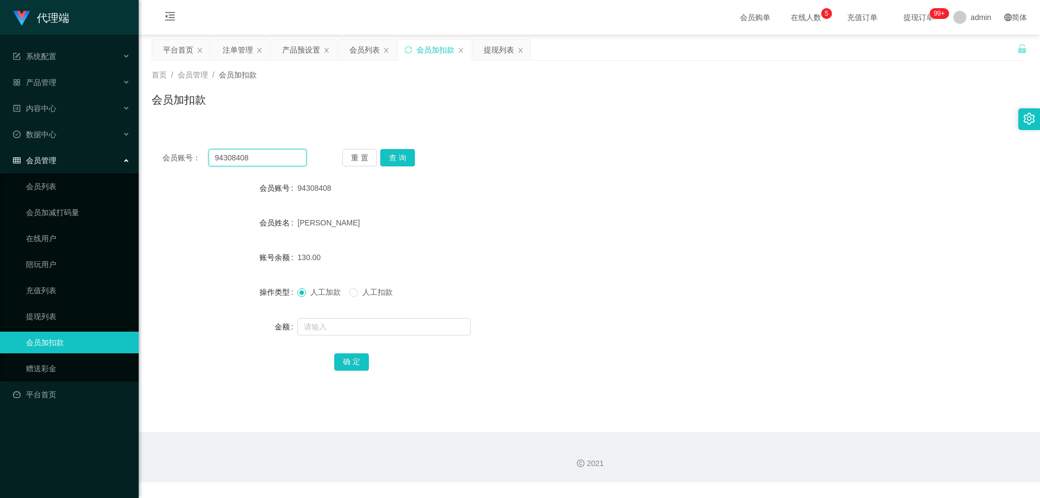
drag, startPoint x: 274, startPoint y: 157, endPoint x: 191, endPoint y: 158, distance: 82.9
click at [184, 157] on div "会员账号： 94308408" at bounding box center [235, 157] width 144 height 17
paste input "xie99966633"
type input "xie99966633"
click at [398, 158] on button "查 询" at bounding box center [397, 157] width 35 height 17
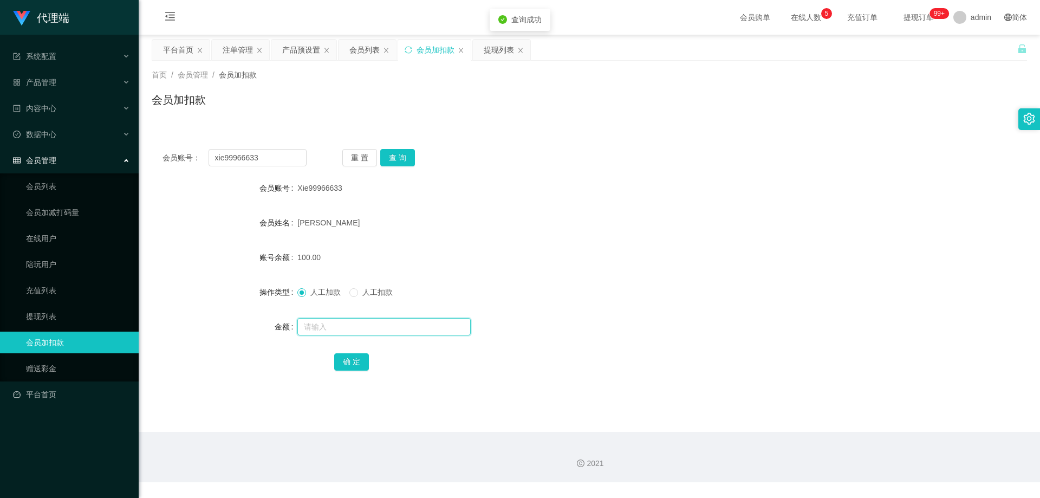
click at [352, 327] on input "text" at bounding box center [383, 326] width 173 height 17
type input "30"
click at [347, 362] on button "确 定" at bounding box center [351, 361] width 35 height 17
click at [360, 51] on div "会员列表" at bounding box center [364, 50] width 30 height 21
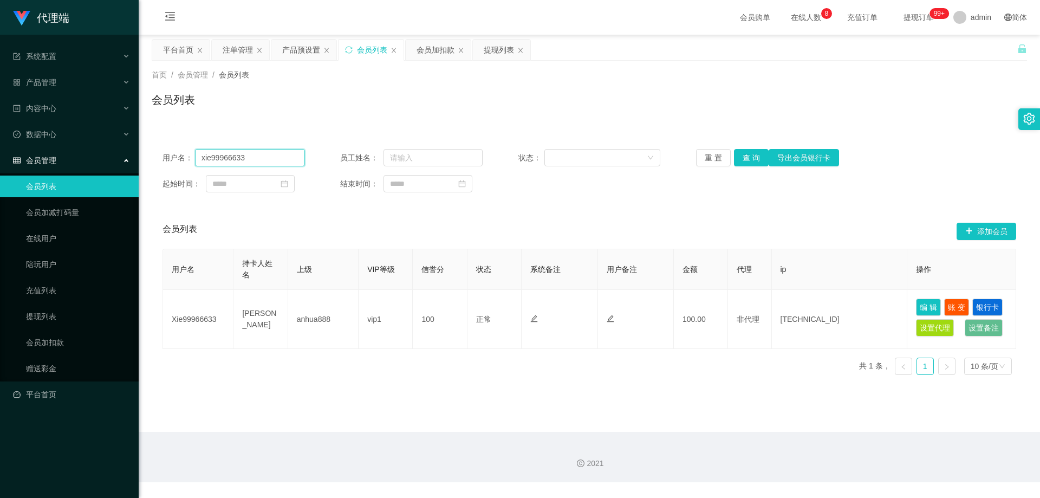
drag, startPoint x: 231, startPoint y: 154, endPoint x: 129, endPoint y: 152, distance: 101.3
click at [128, 152] on section "代理端 系统配置 系统配置列表 管理员列表 管理员分组 systemPays 产品管理 产品列表 产品预设置 开奖记录 注单管理 即时注单 内容中心 站内信 …" at bounding box center [520, 241] width 1040 height 482
paste input "94308408"
type input "94308408"
click at [750, 159] on button "查 询" at bounding box center [751, 157] width 35 height 17
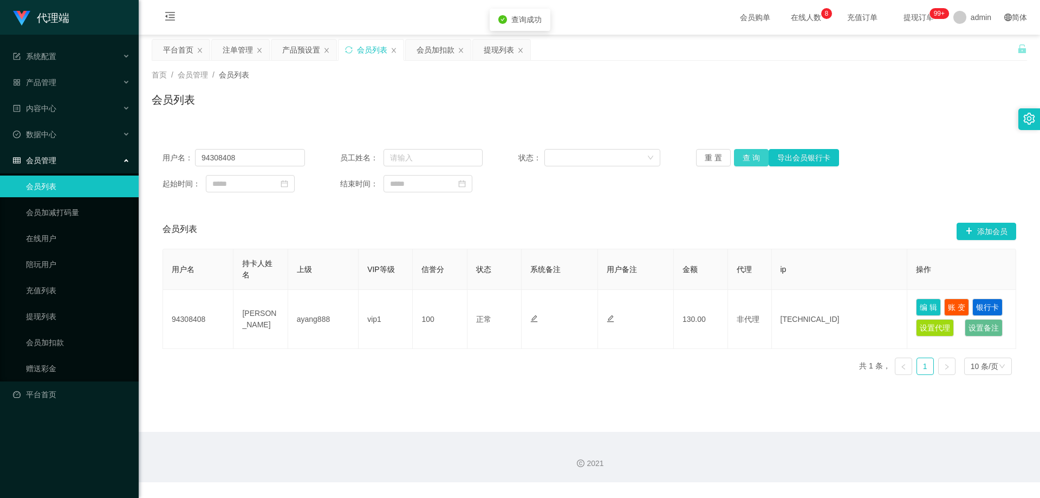
drag, startPoint x: 750, startPoint y: 159, endPoint x: 632, endPoint y: 127, distance: 122.4
click at [750, 159] on button "查 询" at bounding box center [751, 157] width 35 height 17
click at [431, 50] on div "会员加扣款" at bounding box center [436, 50] width 38 height 21
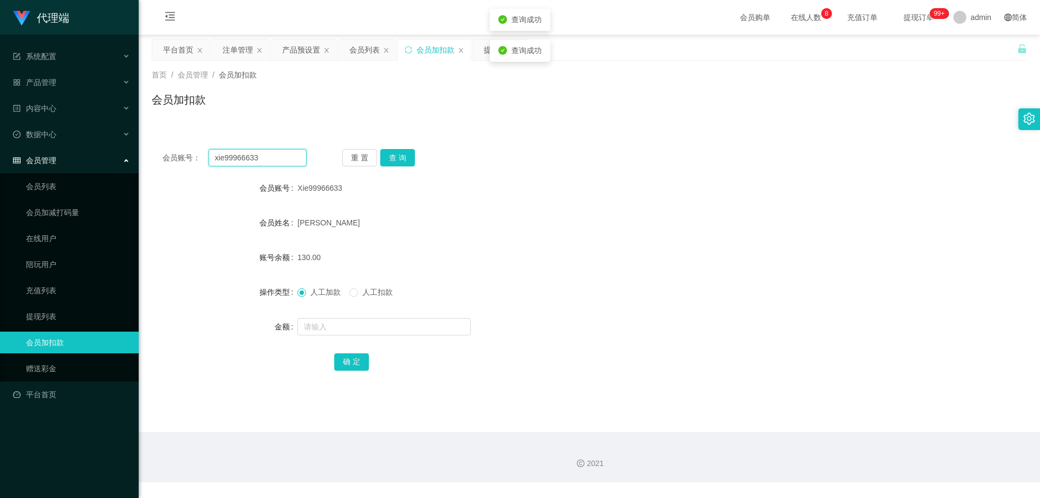
drag, startPoint x: 270, startPoint y: 161, endPoint x: 169, endPoint y: 158, distance: 100.8
click at [169, 158] on div "会员账号： xie99966633" at bounding box center [235, 157] width 144 height 17
click at [354, 50] on div "会员列表" at bounding box center [364, 50] width 30 height 21
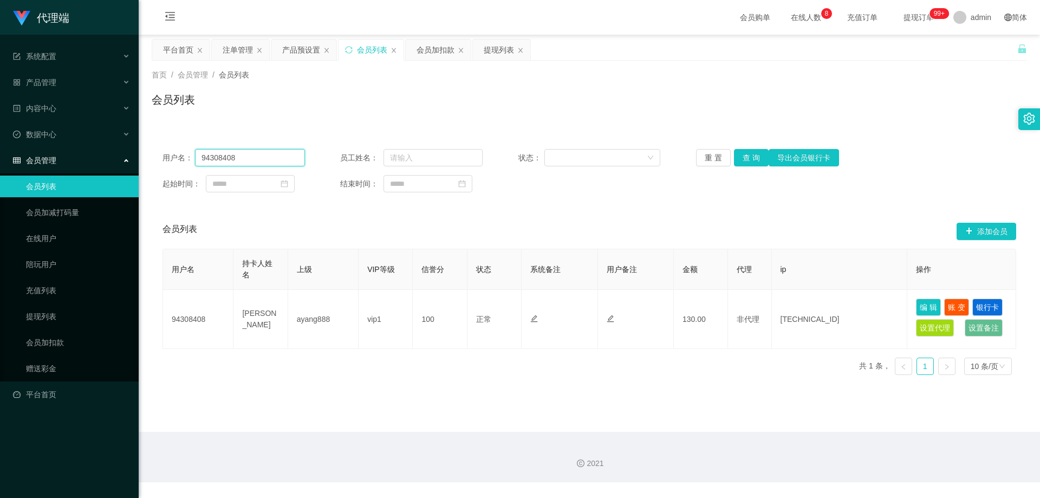
drag, startPoint x: 257, startPoint y: 157, endPoint x: 174, endPoint y: 155, distance: 83.5
click at [174, 155] on div "用户名： 94308408" at bounding box center [234, 157] width 143 height 17
paste input "xie99966633"
type input "xie99966633"
click at [747, 157] on button "查 询" at bounding box center [751, 157] width 35 height 17
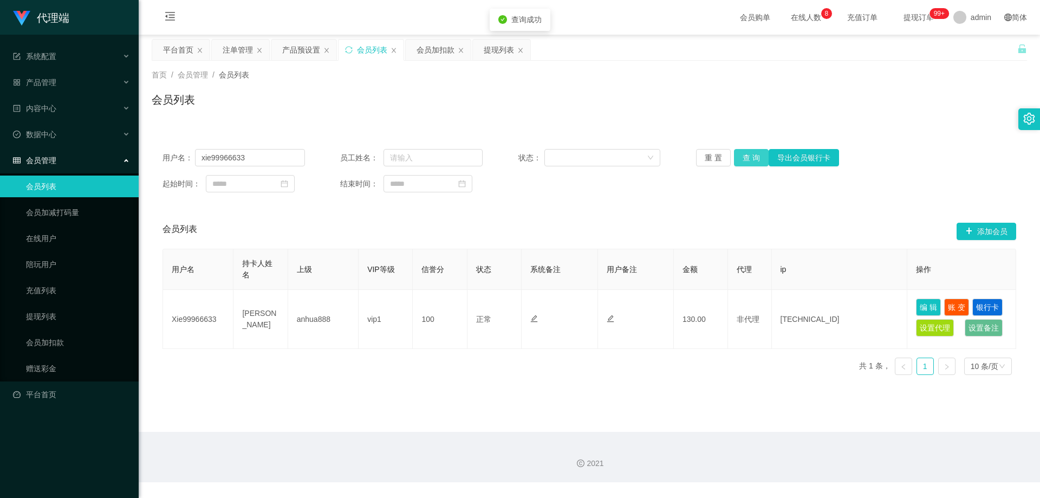
click at [747, 157] on button "查 询" at bounding box center [751, 157] width 35 height 17
click at [746, 157] on button "查 询" at bounding box center [751, 157] width 35 height 17
click at [437, 49] on div "会员加扣款" at bounding box center [436, 50] width 38 height 21
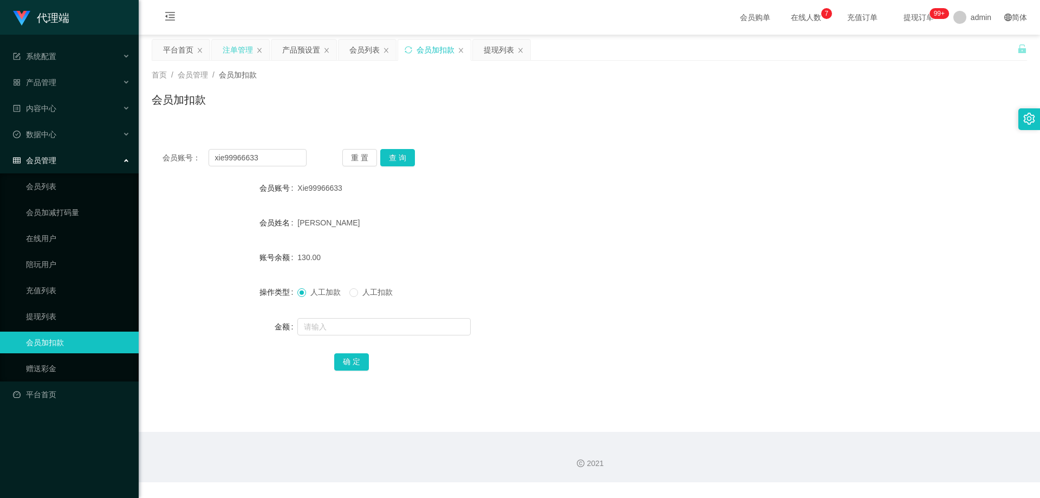
click at [224, 50] on div "注单管理" at bounding box center [238, 50] width 30 height 21
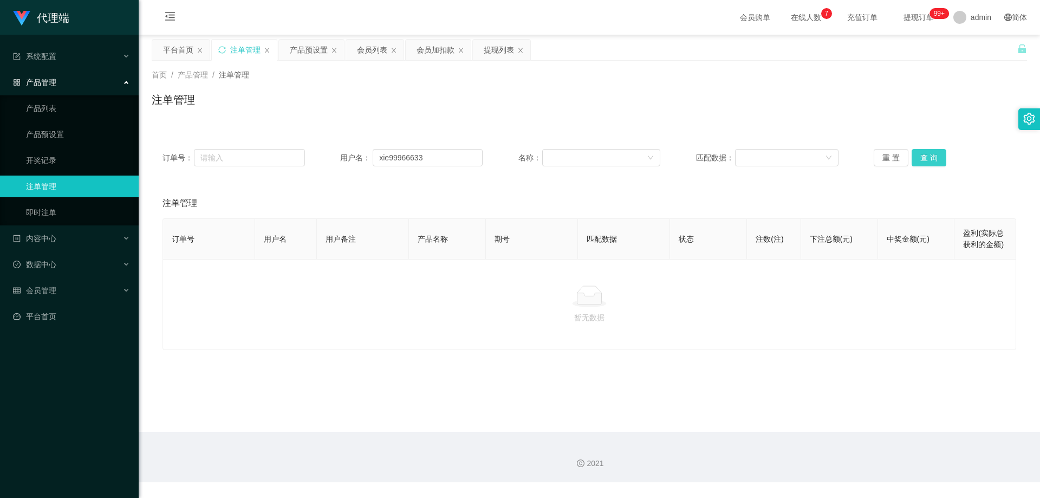
click at [924, 158] on button "查 询" at bounding box center [929, 157] width 35 height 17
click at [928, 158] on div "重 置 查 询" at bounding box center [945, 157] width 143 height 17
click at [368, 51] on div "会员列表" at bounding box center [372, 50] width 30 height 21
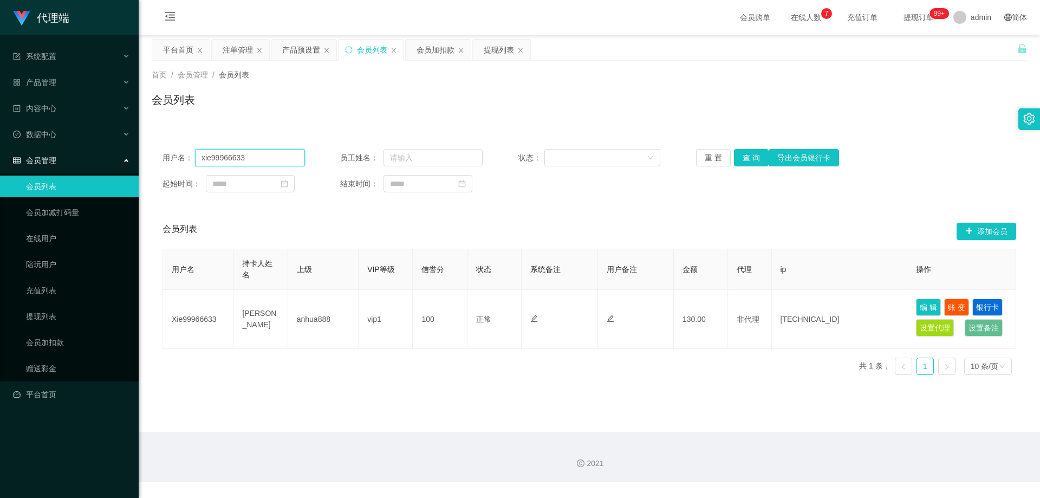
drag, startPoint x: 271, startPoint y: 157, endPoint x: 137, endPoint y: 155, distance: 133.8
click at [128, 157] on section "代理端 系统配置 系统配置列表 管理员列表 管理员分组 systemPays 产品管理 产品列表 产品预设置 开奖记录 注单管理 即时注单 内容中心 站内信 …" at bounding box center [520, 241] width 1040 height 482
click at [741, 158] on button "查 询" at bounding box center [751, 157] width 35 height 17
click at [741, 158] on div "重 置 查 询 导出会员银行卡" at bounding box center [767, 157] width 143 height 17
click at [741, 158] on button "查 询" at bounding box center [751, 157] width 35 height 17
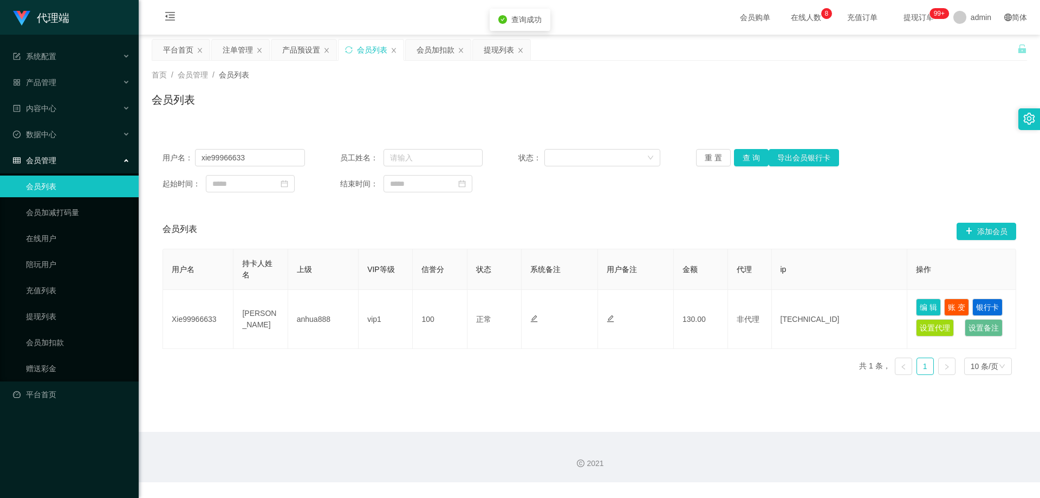
drag, startPoint x: 741, startPoint y: 158, endPoint x: 869, endPoint y: 11, distance: 194.4
click at [741, 158] on div "重 置 查 询 导出会员银行卡" at bounding box center [767, 157] width 143 height 17
drag, startPoint x: 249, startPoint y: 157, endPoint x: 90, endPoint y: 147, distance: 158.5
click at [90, 147] on section "代理端 系统配置 系统配置列表 管理员列表 管理员分组 systemPays 产品管理 产品列表 产品预设置 开奖记录 注单管理 即时注单 内容中心 站内信 …" at bounding box center [520, 241] width 1040 height 482
paste input "94308408"
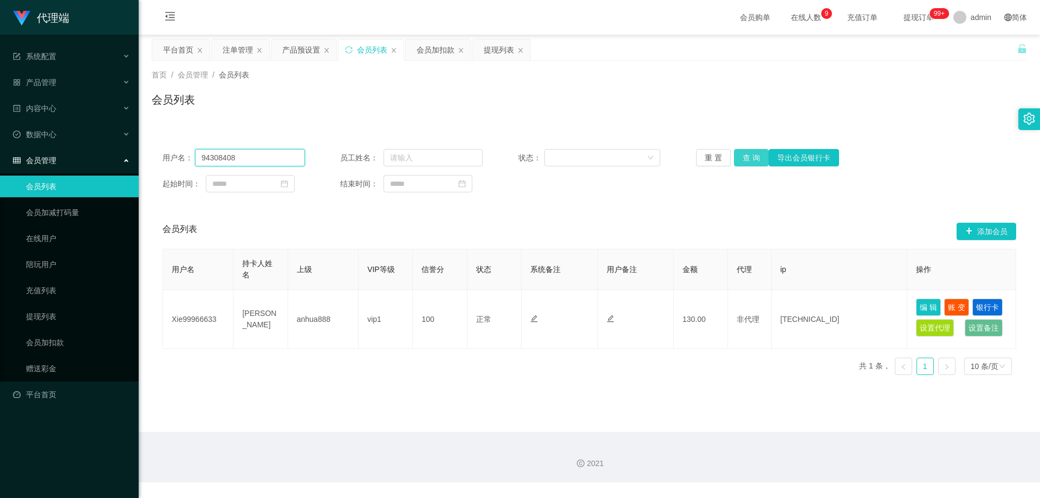
type input "94308408"
click at [744, 154] on button "查 询" at bounding box center [751, 157] width 35 height 17
drag, startPoint x: 590, startPoint y: 100, endPoint x: 512, endPoint y: 88, distance: 78.5
click at [588, 100] on div "会员列表" at bounding box center [590, 104] width 876 height 25
click at [230, 44] on div "注单管理" at bounding box center [238, 50] width 30 height 21
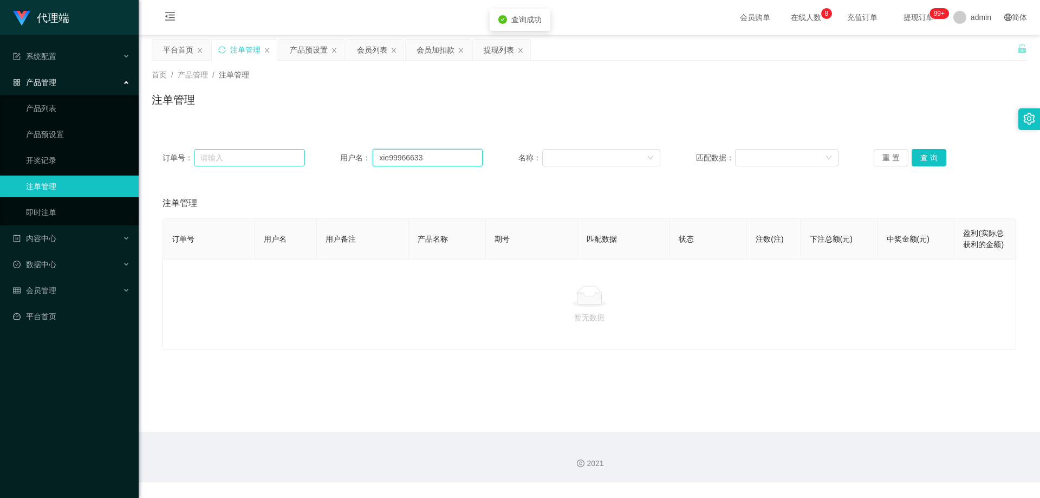
click at [298, 156] on div "订单号： 用户名： xie99966633 名称： 匹配数据： 重 置 查 询" at bounding box center [590, 157] width 854 height 17
paste input "94308408"
type input "94308408"
click at [923, 160] on button "查 询" at bounding box center [929, 157] width 35 height 17
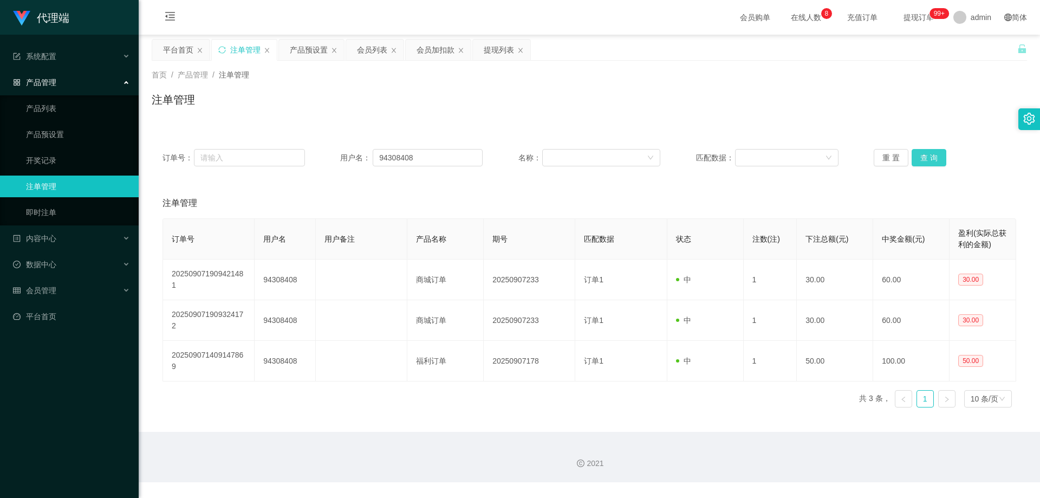
click at [929, 157] on button "查 询" at bounding box center [929, 157] width 35 height 17
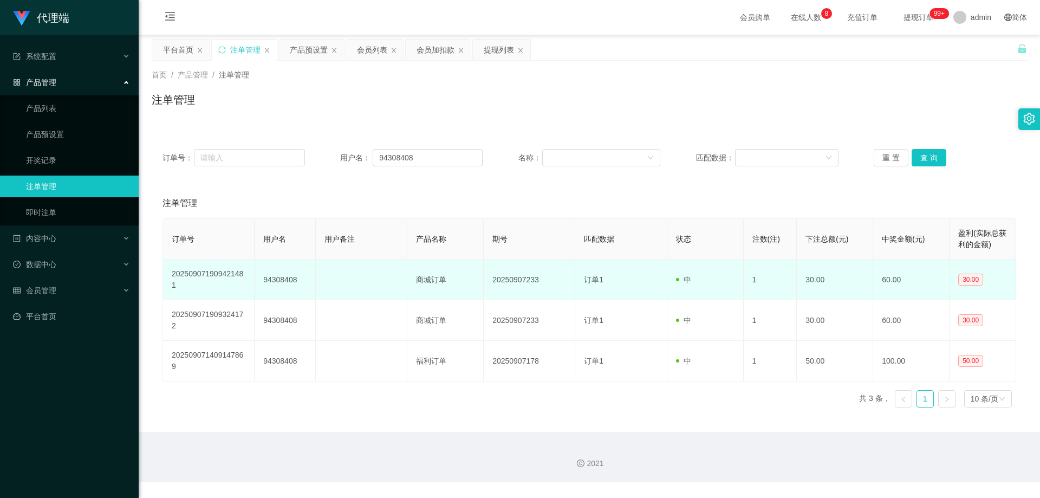
click at [691, 287] on td "中" at bounding box center [706, 280] width 76 height 41
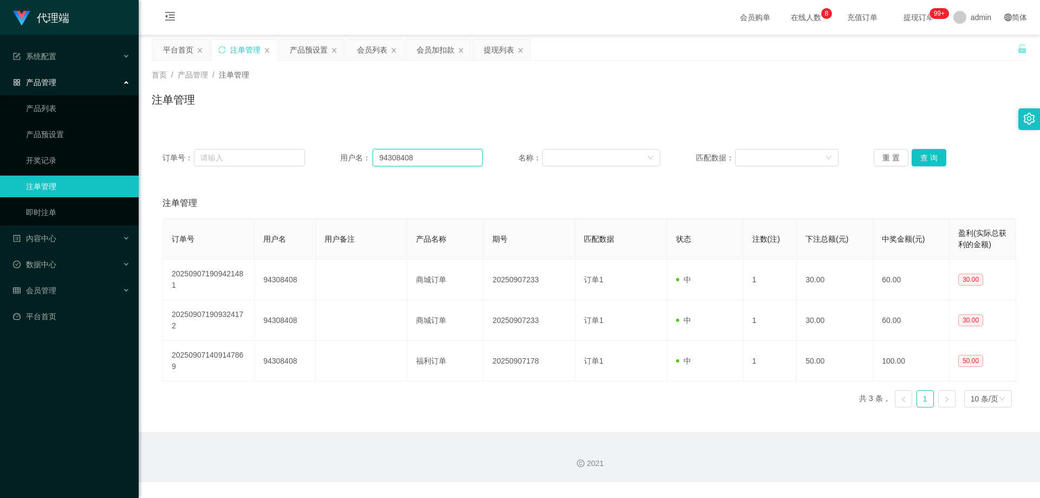
drag, startPoint x: 420, startPoint y: 157, endPoint x: 423, endPoint y: 148, distance: 9.8
click at [345, 158] on div "用户名： 94308408" at bounding box center [411, 157] width 143 height 17
click at [766, 87] on div "首页 / 产品管理 / 注单管理 / 注单管理" at bounding box center [590, 92] width 876 height 47
click at [424, 47] on div "会员加扣款" at bounding box center [436, 50] width 38 height 21
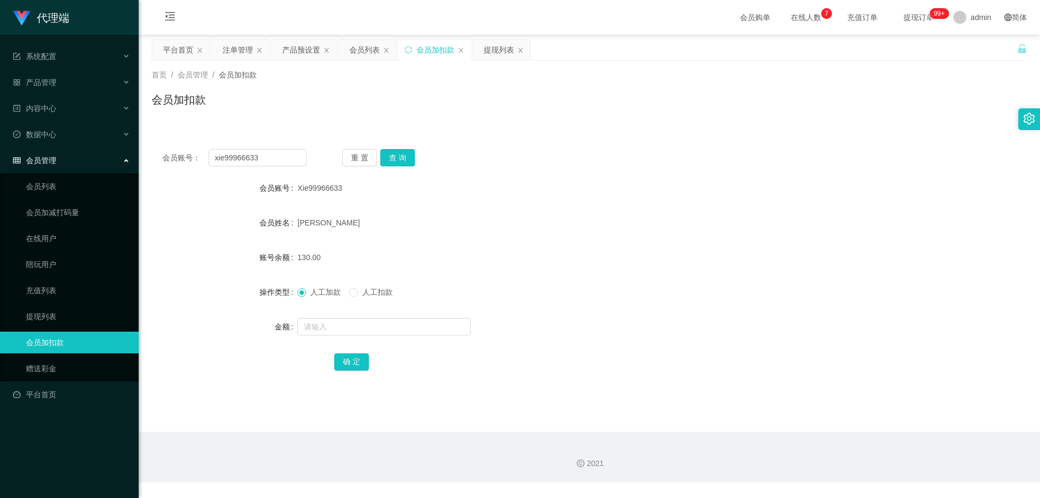
click at [898, 14] on span "提现订单 99+" at bounding box center [918, 18] width 41 height 8
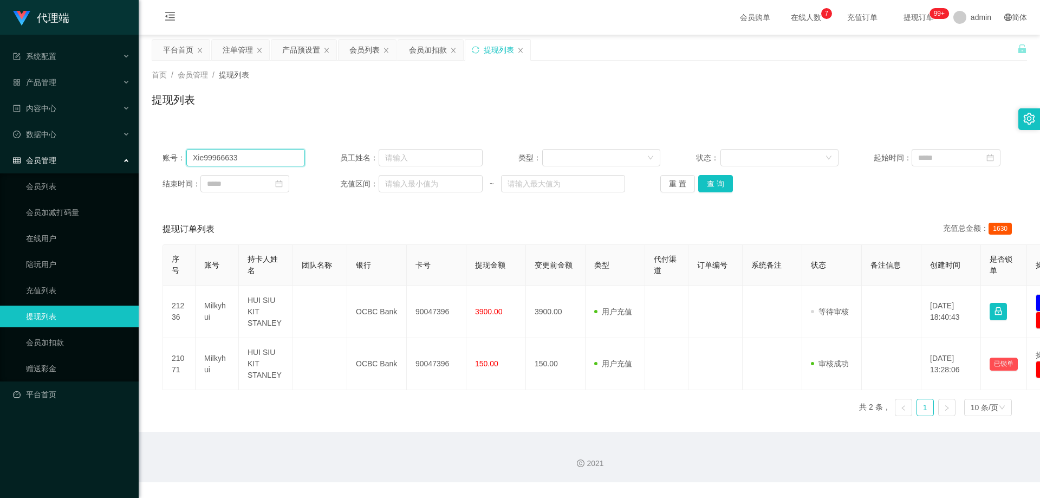
drag, startPoint x: 162, startPoint y: 154, endPoint x: 117, endPoint y: 152, distance: 45.1
click at [116, 152] on section "代理端 系统配置 系统配置列表 管理员列表 管理员分组 systemPays 产品管理 产品列表 产品预设置 开奖记录 注单管理 即时注单 内容中心 站内信 …" at bounding box center [520, 241] width 1040 height 482
paste input "94308408"
type input "94308408"
drag, startPoint x: 735, startPoint y: 180, endPoint x: 722, endPoint y: 181, distance: 12.5
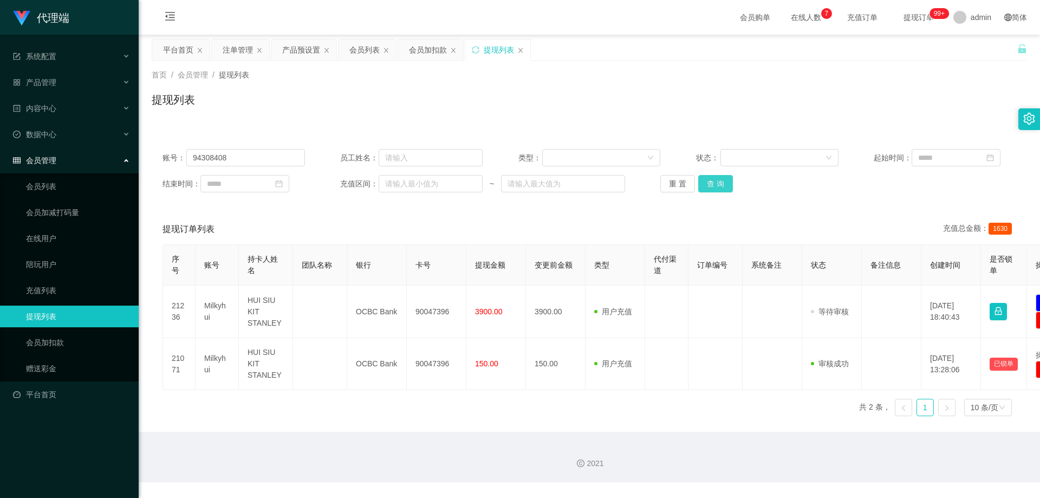
click at [735, 180] on div "重 置 查 询" at bounding box center [731, 183] width 143 height 17
click at [722, 182] on button "查 询" at bounding box center [715, 183] width 35 height 17
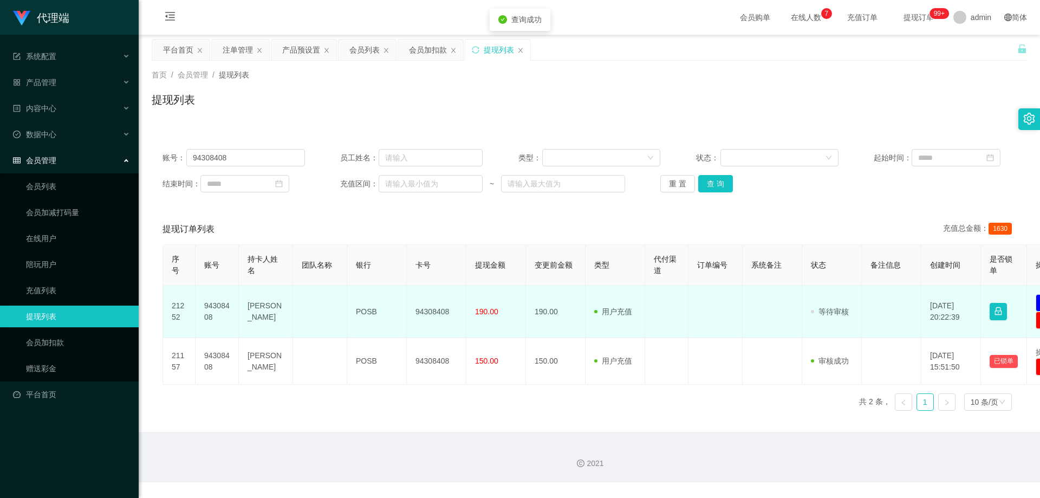
click at [933, 318] on td "[DATE] 20:22:39" at bounding box center [952, 312] width 60 height 53
click at [994, 312] on button "button" at bounding box center [998, 311] width 17 height 17
click at [990, 316] on button "button" at bounding box center [998, 311] width 17 height 17
click at [999, 313] on button "button" at bounding box center [998, 311] width 17 height 17
click at [989, 314] on td "已锁单" at bounding box center [1004, 312] width 46 height 53
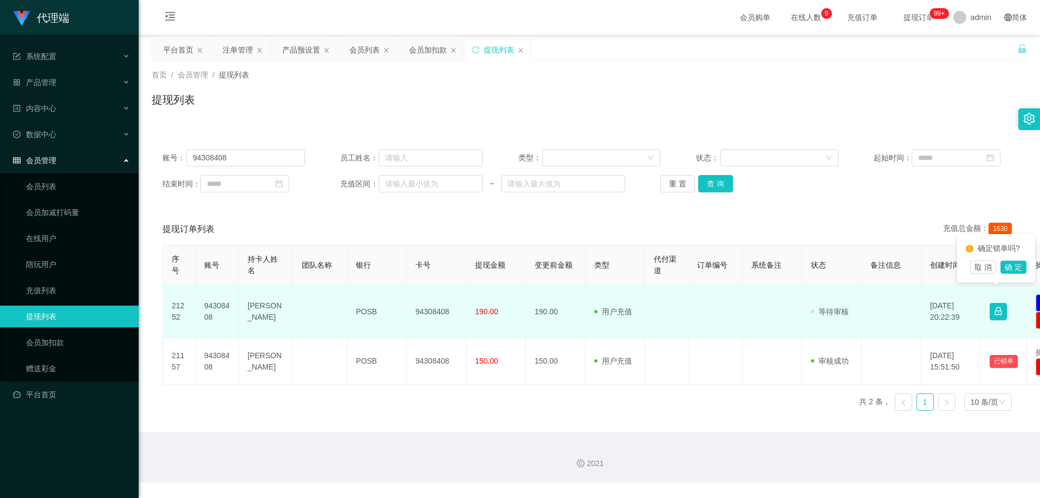
click at [909, 315] on td at bounding box center [892, 312] width 60 height 53
click at [894, 315] on td at bounding box center [892, 312] width 60 height 53
click at [845, 314] on span "等待审核" at bounding box center [830, 311] width 38 height 9
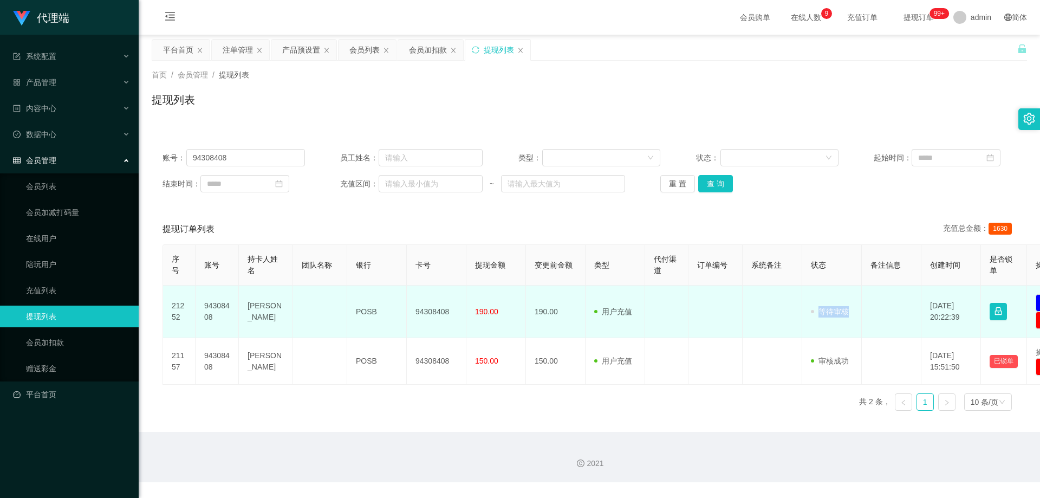
click at [897, 309] on td at bounding box center [892, 312] width 60 height 53
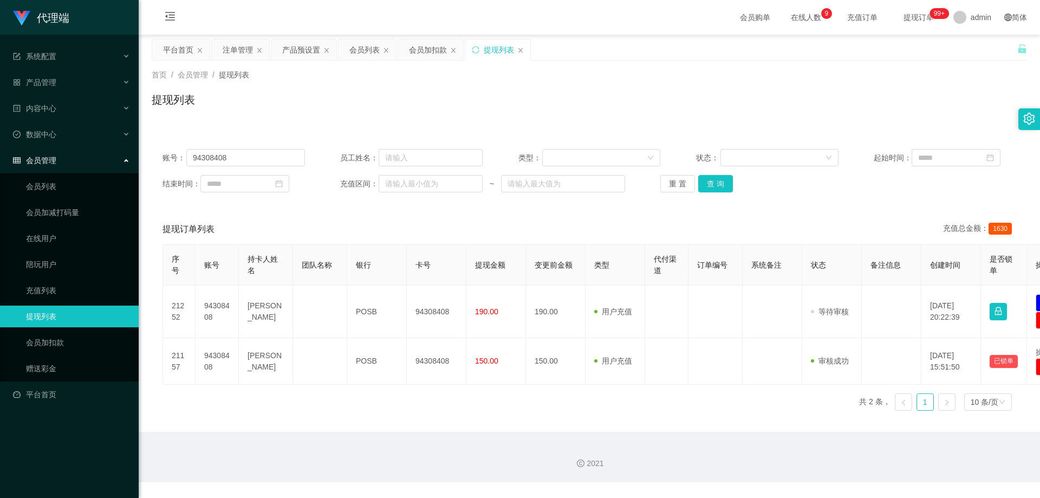
click at [1017, 120] on div "首页 / 会员管理 / 提现列表 / 提现列表" at bounding box center [590, 93] width 902 height 64
click at [1021, 118] on div at bounding box center [1030, 119] width 22 height 22
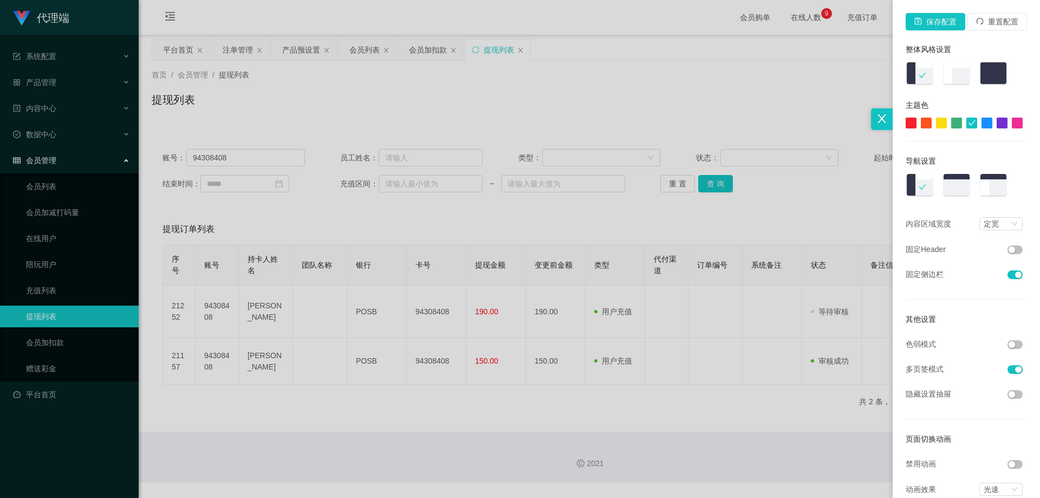
click at [721, 106] on div at bounding box center [520, 249] width 1040 height 498
